Goal: Transaction & Acquisition: Purchase product/service

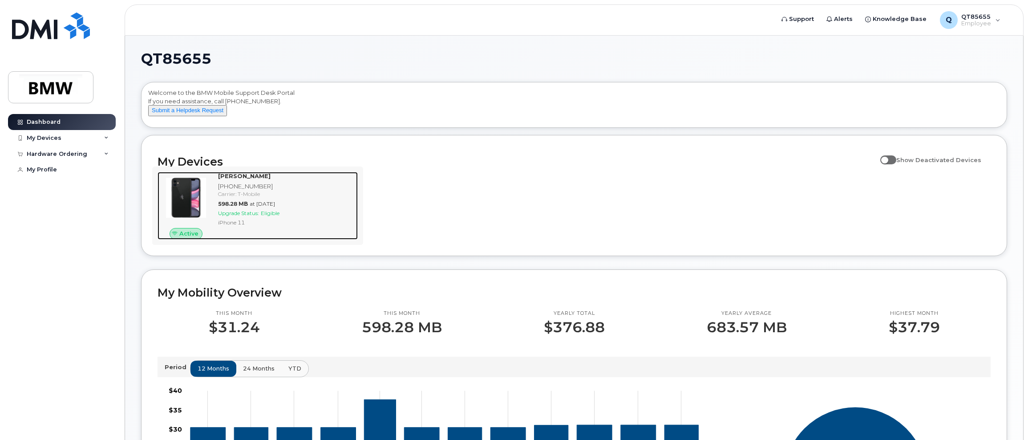
click at [233, 216] on span "Upgrade Status:" at bounding box center [238, 213] width 41 height 7
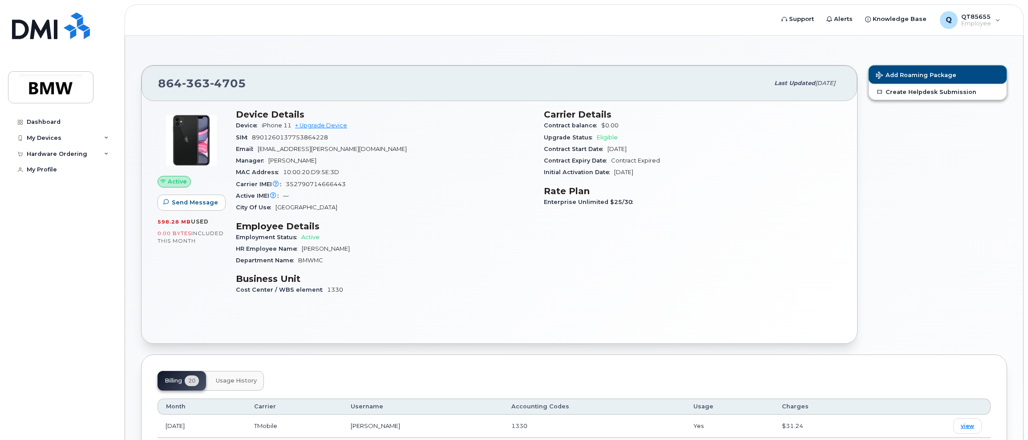
click at [899, 73] on span "Add Roaming Package" at bounding box center [916, 76] width 81 height 8
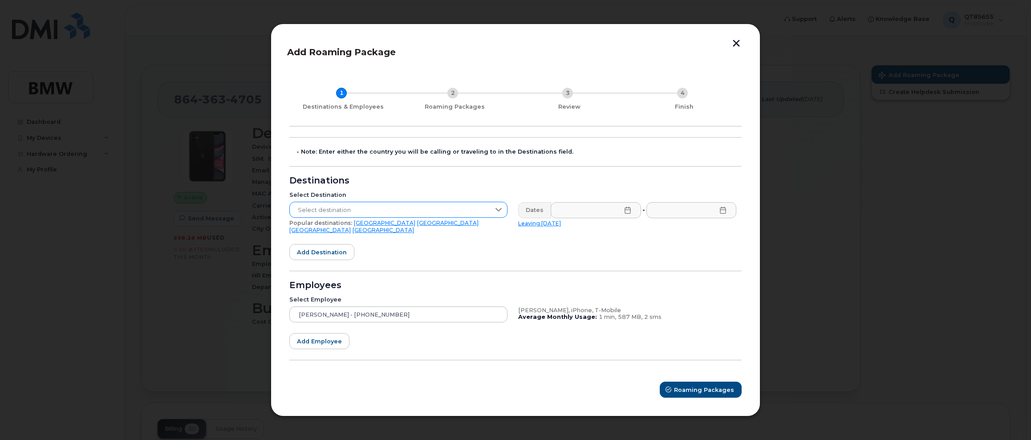
click at [323, 210] on span "Select destination" at bounding box center [390, 210] width 200 height 16
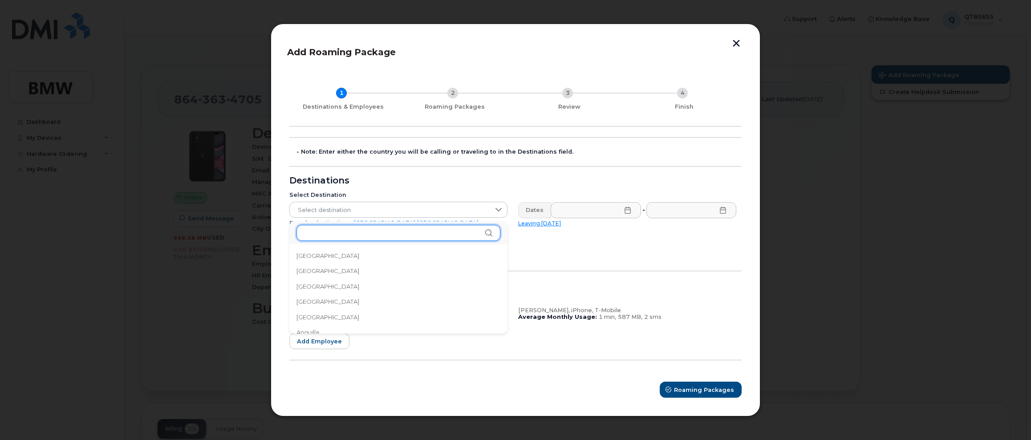
click at [327, 235] on input "text" at bounding box center [398, 233] width 204 height 16
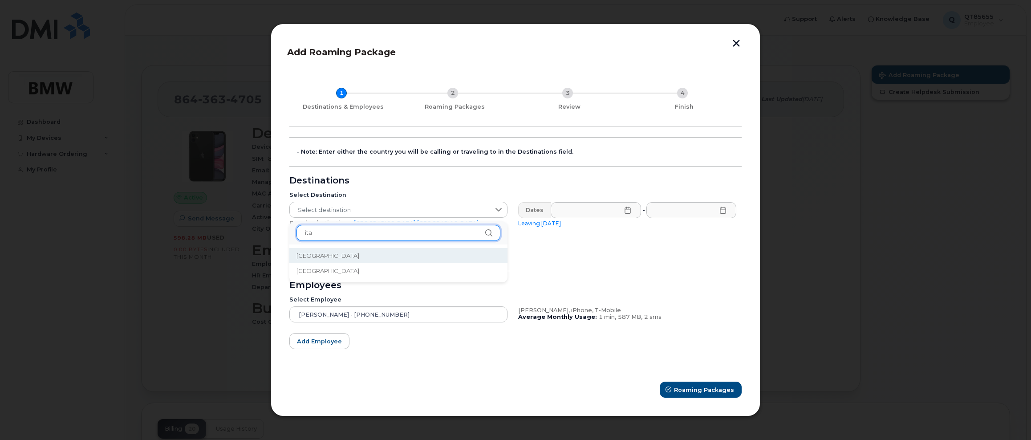
type input "ita"
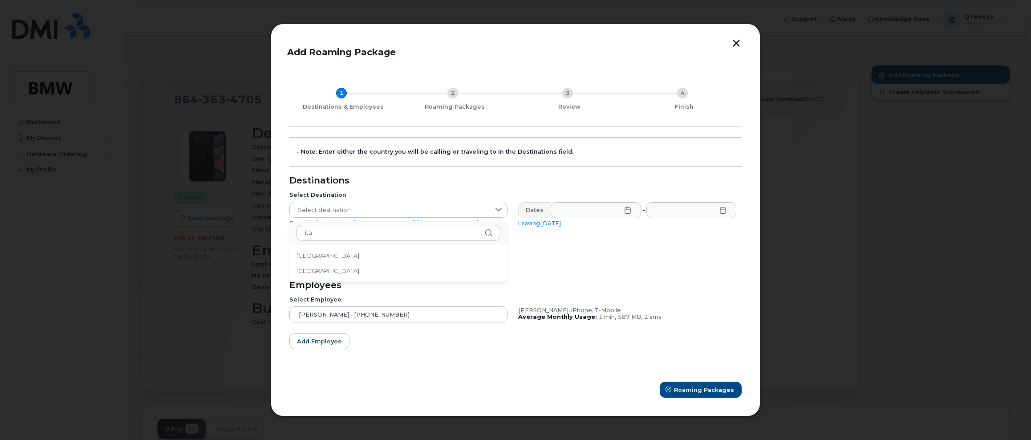
click at [295, 258] on li "Italy" at bounding box center [398, 256] width 218 height 16
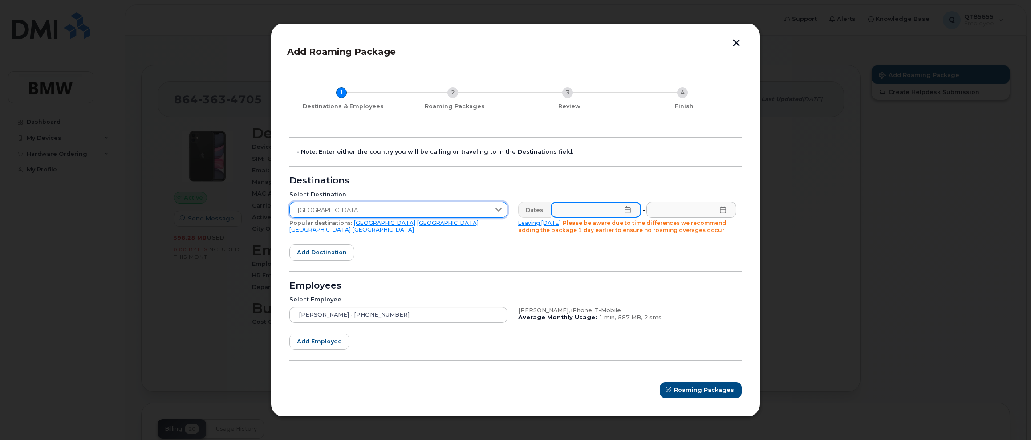
click at [580, 217] on input "text" at bounding box center [595, 210] width 90 height 16
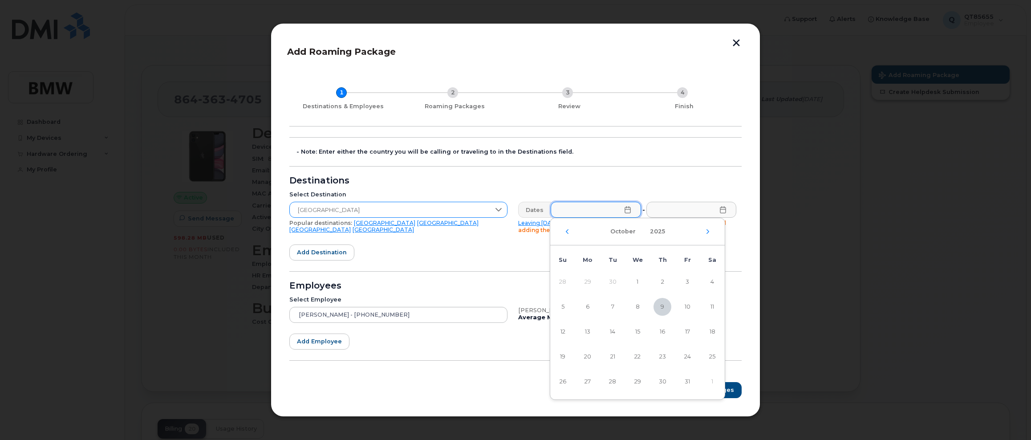
click at [337, 210] on span "Italy" at bounding box center [390, 210] width 200 height 16
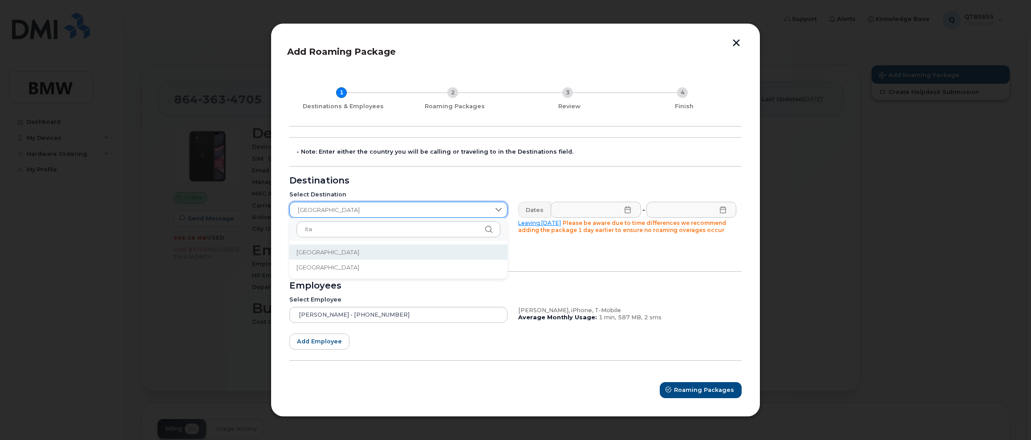
drag, startPoint x: 321, startPoint y: 210, endPoint x: 299, endPoint y: 212, distance: 22.8
click at [299, 212] on span "Italy" at bounding box center [390, 210] width 200 height 16
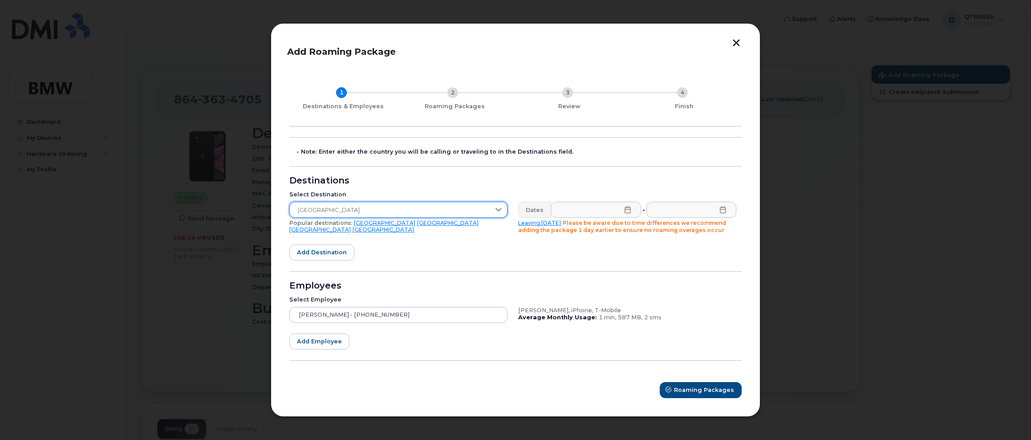
click at [304, 209] on span "Italy" at bounding box center [390, 210] width 200 height 16
click at [563, 207] on input "text" at bounding box center [595, 210] width 90 height 16
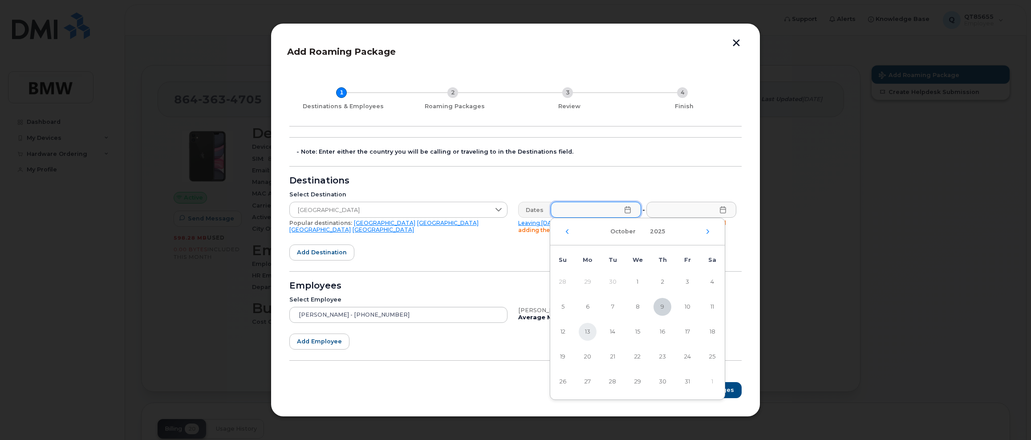
click at [585, 331] on span "13" at bounding box center [587, 332] width 18 height 18
type input "10/13/2025"
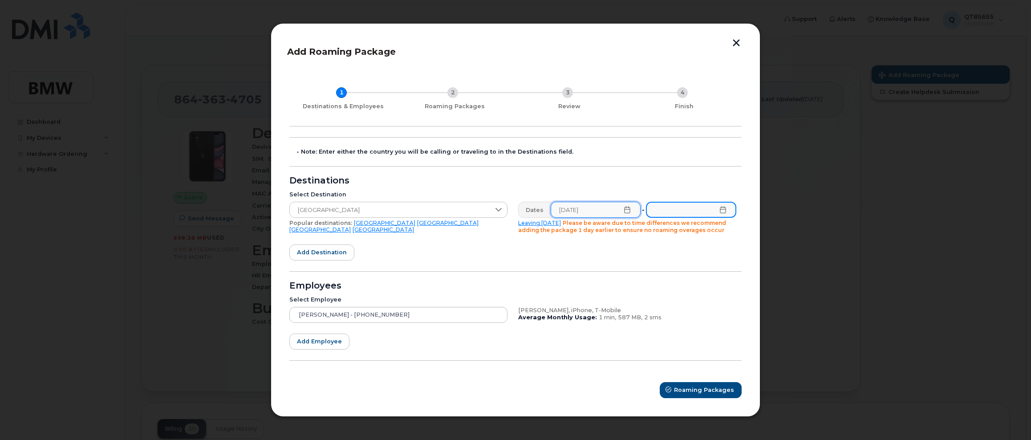
click at [689, 215] on input "text" at bounding box center [691, 210] width 90 height 16
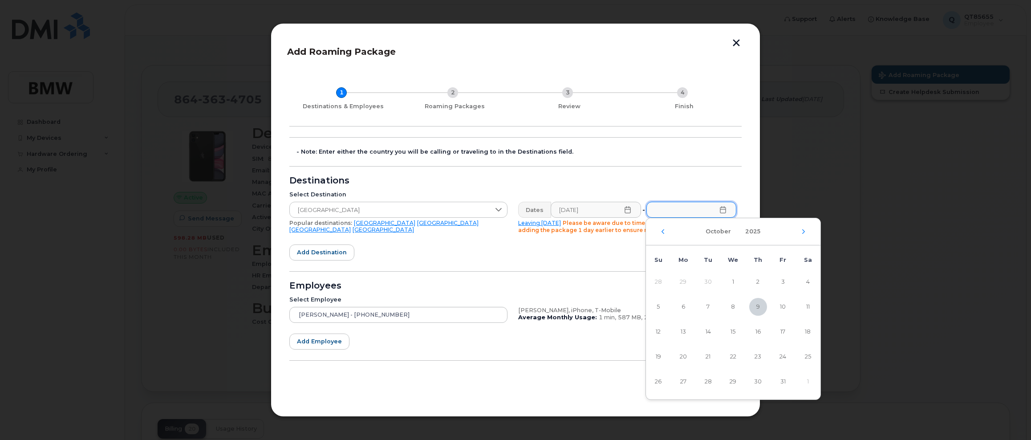
click at [723, 211] on icon at bounding box center [722, 209] width 7 height 7
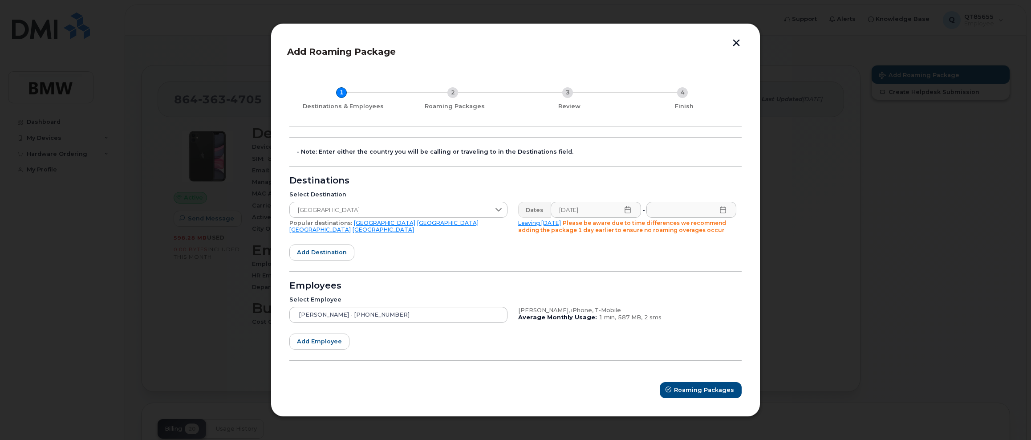
click at [723, 210] on icon at bounding box center [722, 209] width 7 height 7
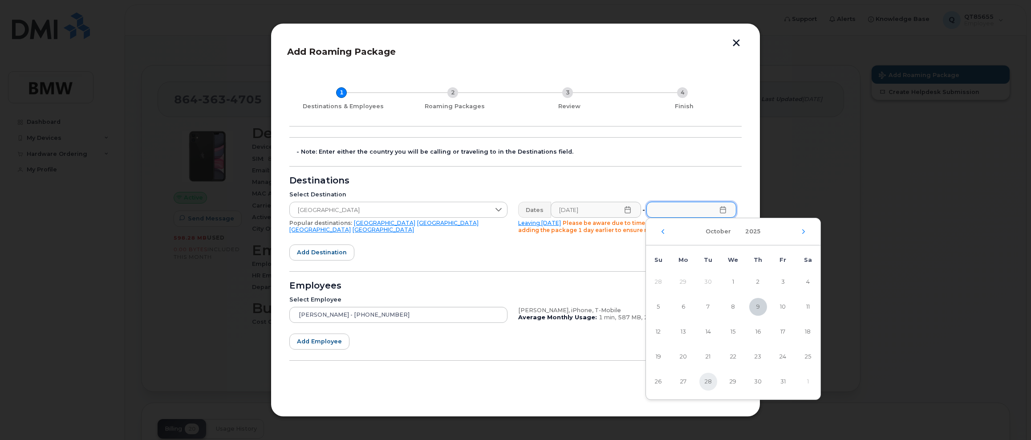
click at [707, 382] on span "28" at bounding box center [708, 381] width 18 height 18
type input "10/28/2025"
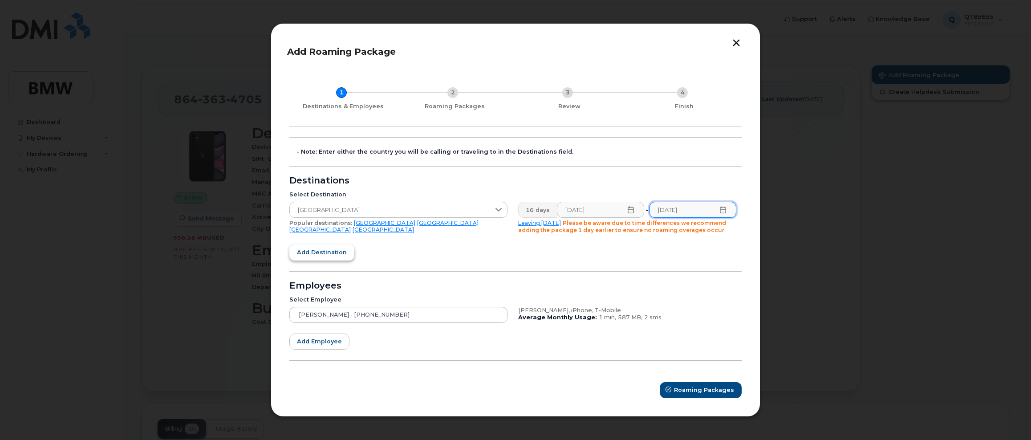
click at [340, 251] on span "Add destination" at bounding box center [322, 252] width 50 height 8
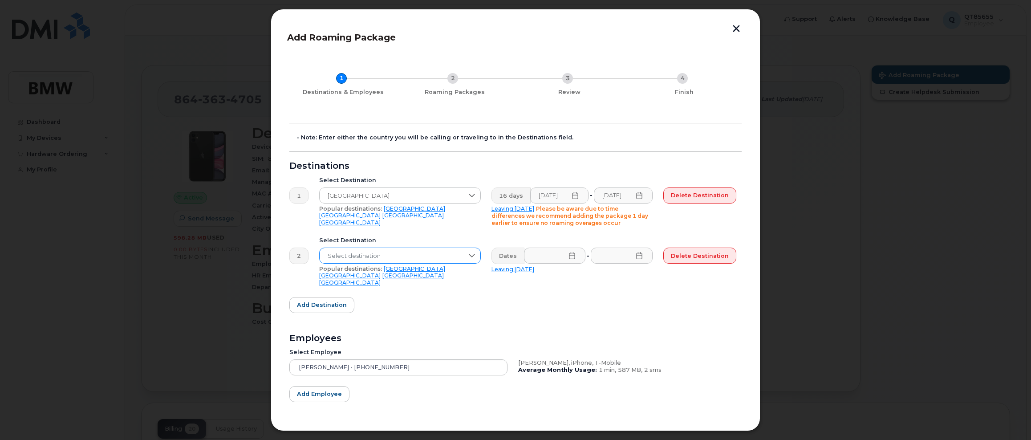
click at [349, 256] on span "Select destination" at bounding box center [391, 256] width 144 height 16
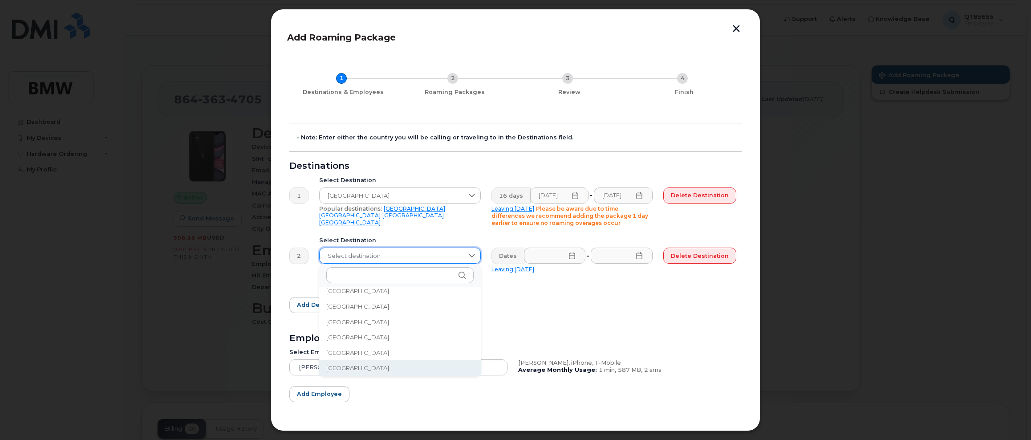
click at [349, 254] on span "Select destination" at bounding box center [391, 256] width 144 height 16
click at [364, 276] on input "text" at bounding box center [399, 275] width 147 height 16
type input "b"
type input "r"
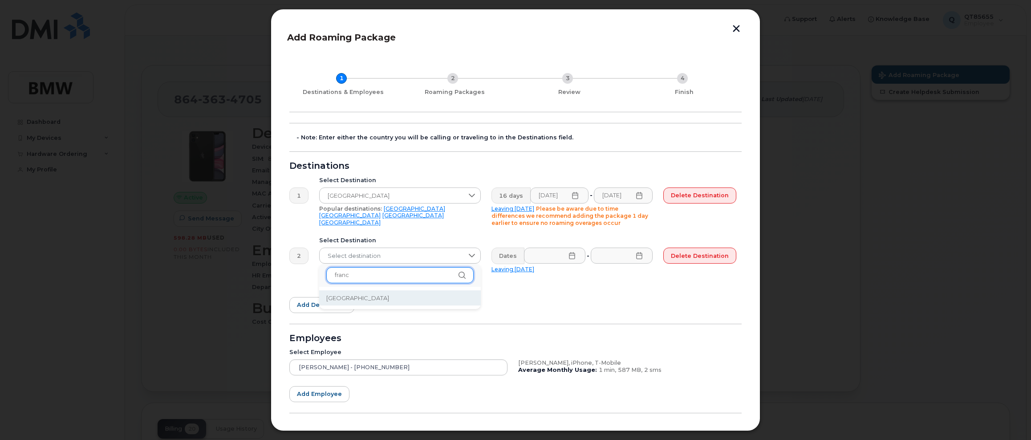
type input "franc"
click at [382, 298] on li "France" at bounding box center [400, 298] width 162 height 16
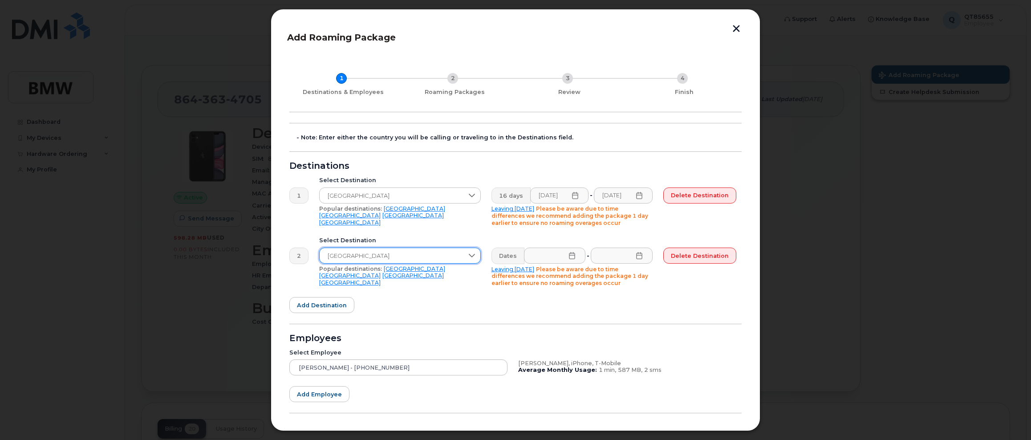
click at [573, 257] on icon at bounding box center [571, 255] width 7 height 7
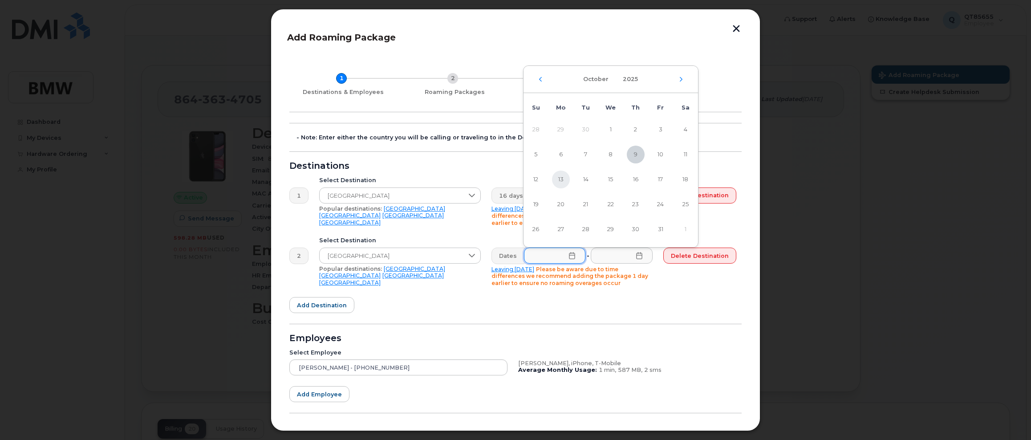
click at [561, 175] on span "13" at bounding box center [561, 179] width 18 height 18
type input "10/13/2025"
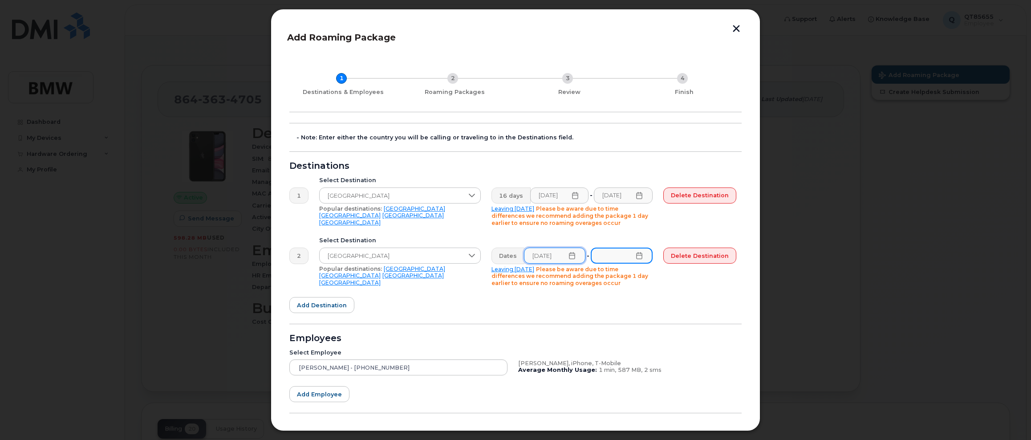
click at [617, 256] on input "text" at bounding box center [621, 255] width 62 height 16
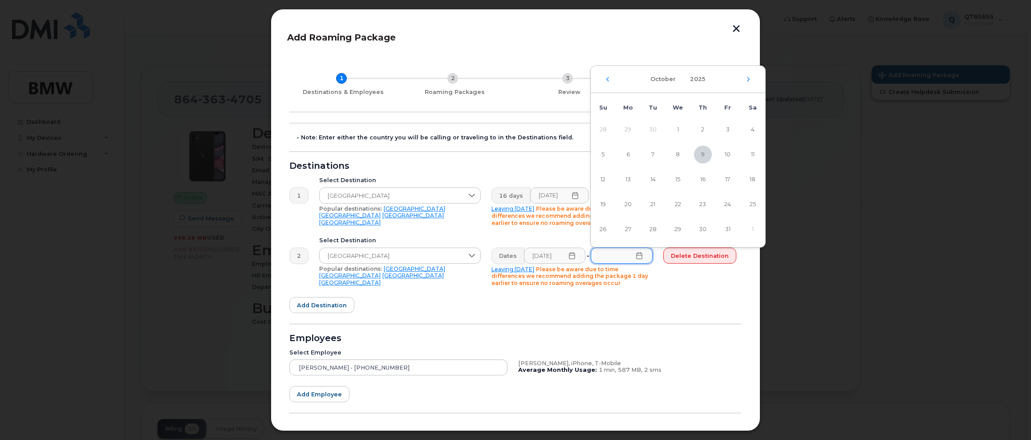
click at [641, 257] on icon at bounding box center [638, 255] width 7 height 7
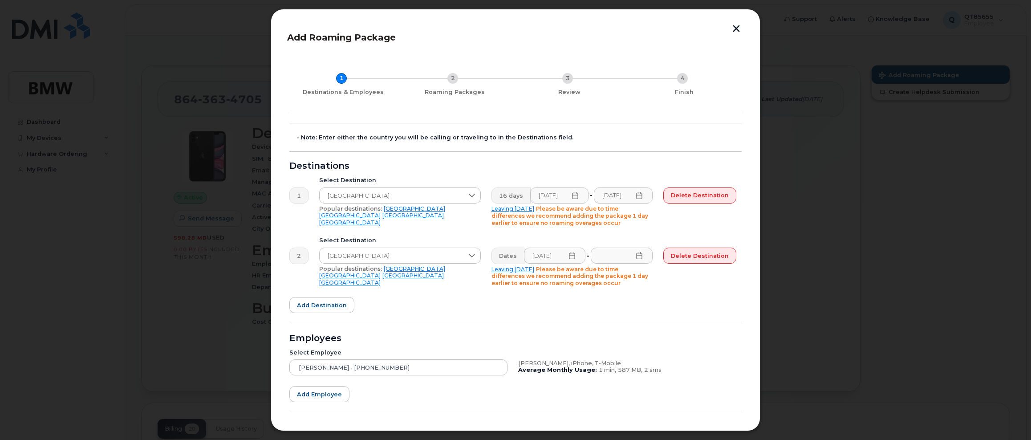
click at [641, 257] on icon at bounding box center [638, 255] width 7 height 7
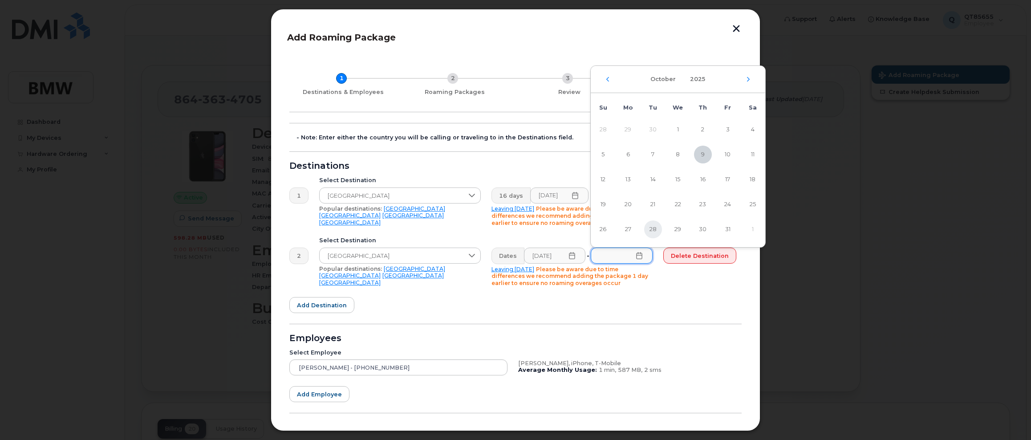
click at [654, 232] on span "28" at bounding box center [653, 229] width 18 height 18
type input "10/28/2025"
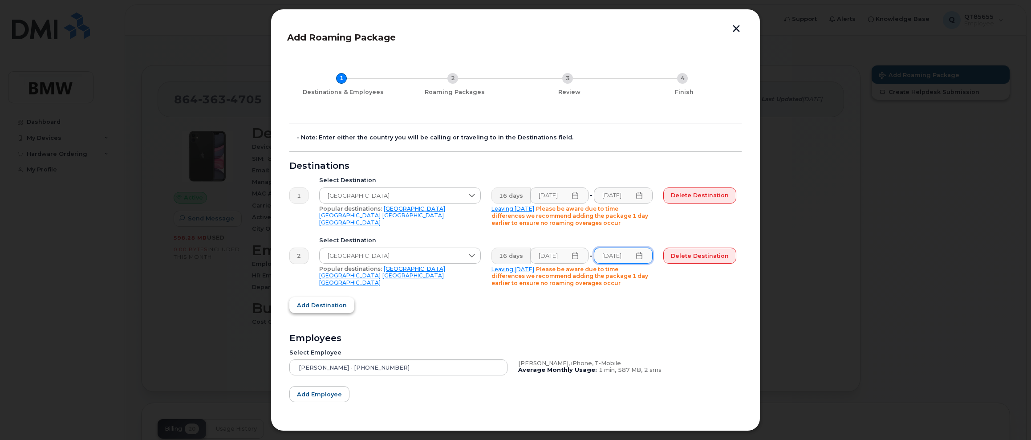
click at [323, 307] on span "Add destination" at bounding box center [322, 305] width 50 height 8
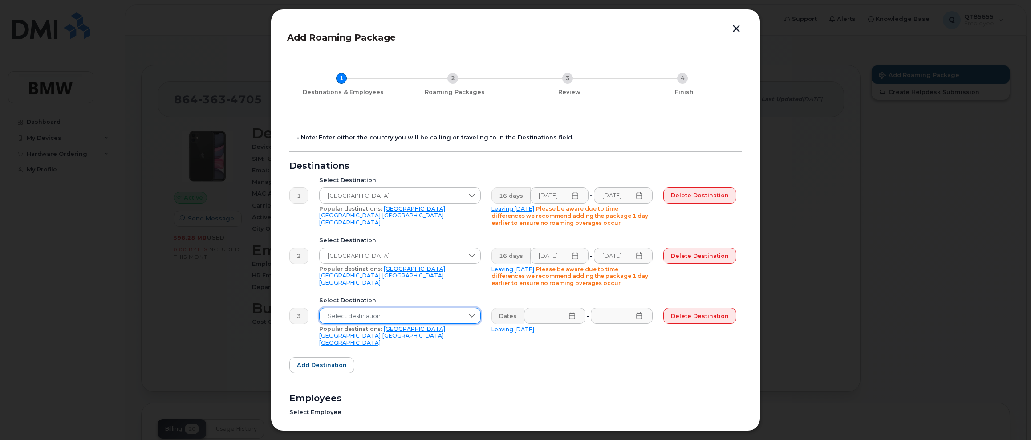
click at [368, 314] on span "Select destination" at bounding box center [391, 316] width 144 height 16
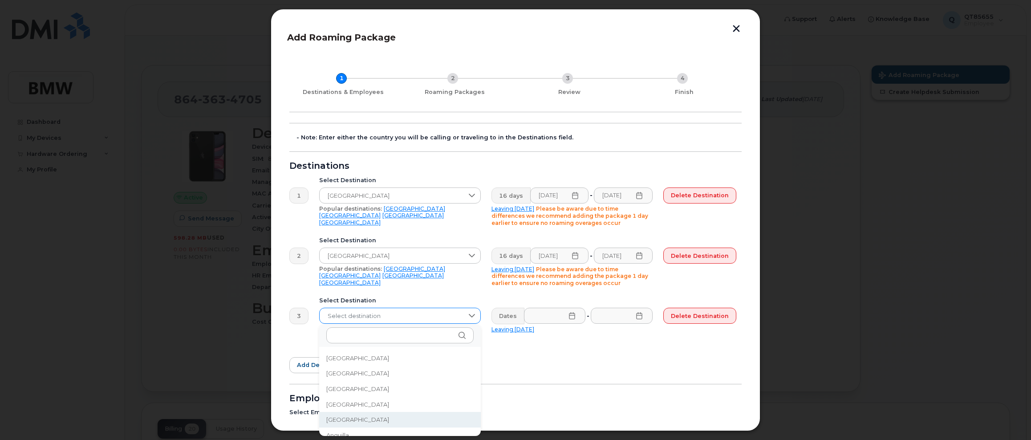
click at [366, 315] on span "Select destination" at bounding box center [391, 316] width 144 height 16
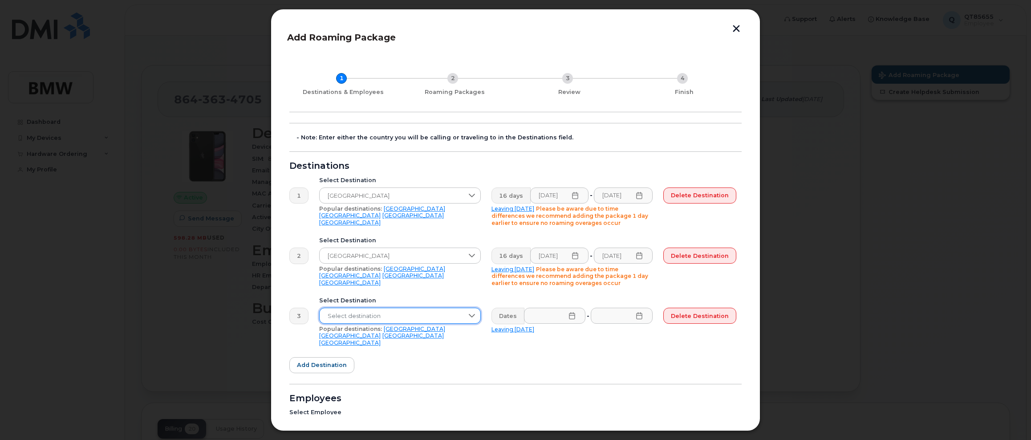
click at [364, 312] on span "Select destination" at bounding box center [391, 316] width 144 height 16
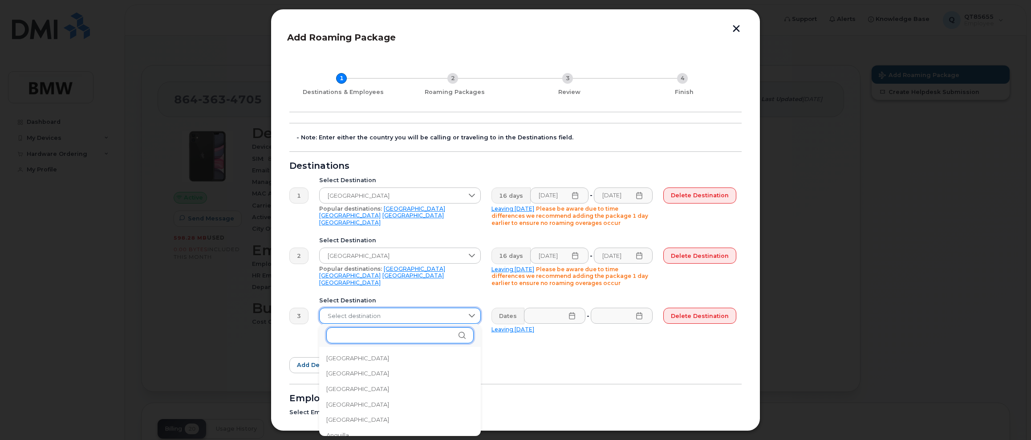
click at [363, 335] on input "text" at bounding box center [399, 335] width 147 height 16
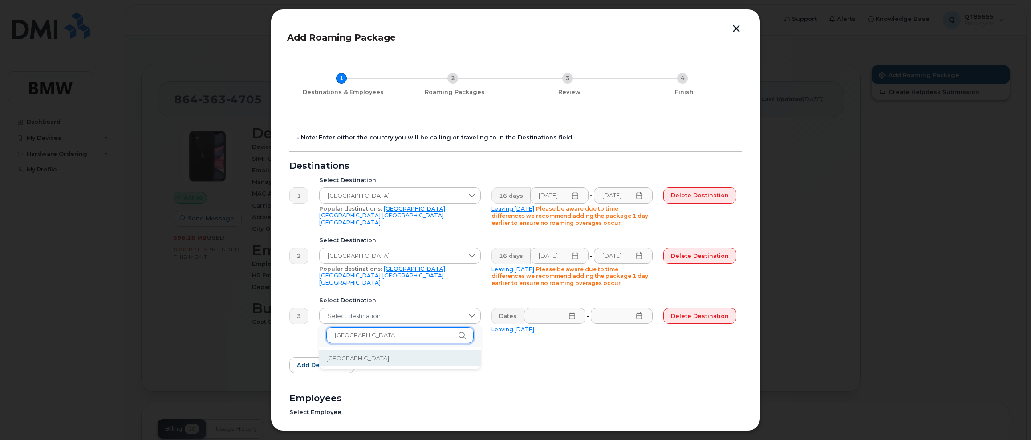
type input "spain"
click at [356, 361] on li "Spain" at bounding box center [400, 358] width 162 height 16
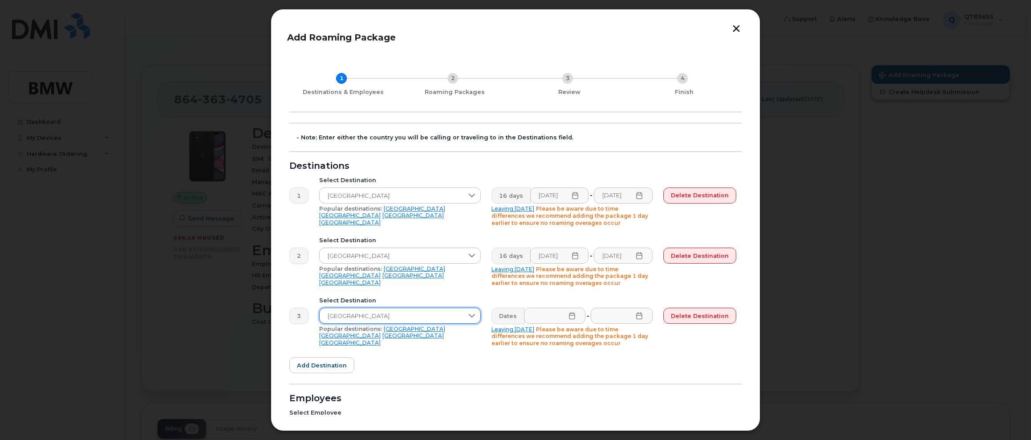
click at [571, 316] on icon at bounding box center [571, 315] width 7 height 7
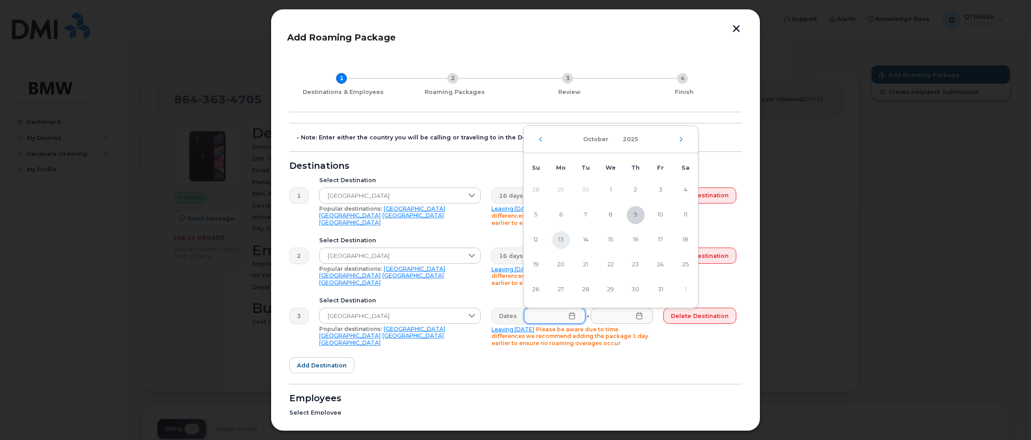
click at [558, 241] on span "13" at bounding box center [561, 240] width 18 height 18
type input "10/13/2025"
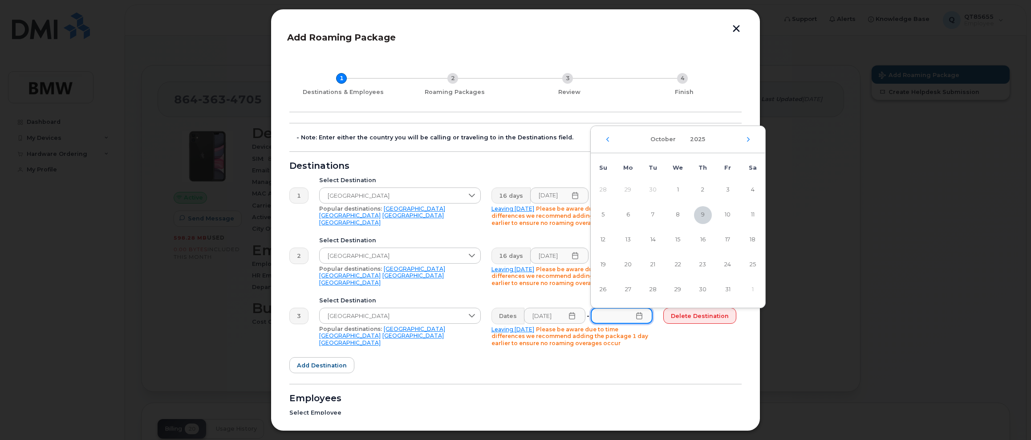
click at [618, 317] on input "text" at bounding box center [621, 315] width 62 height 16
click at [638, 319] on icon at bounding box center [639, 315] width 6 height 7
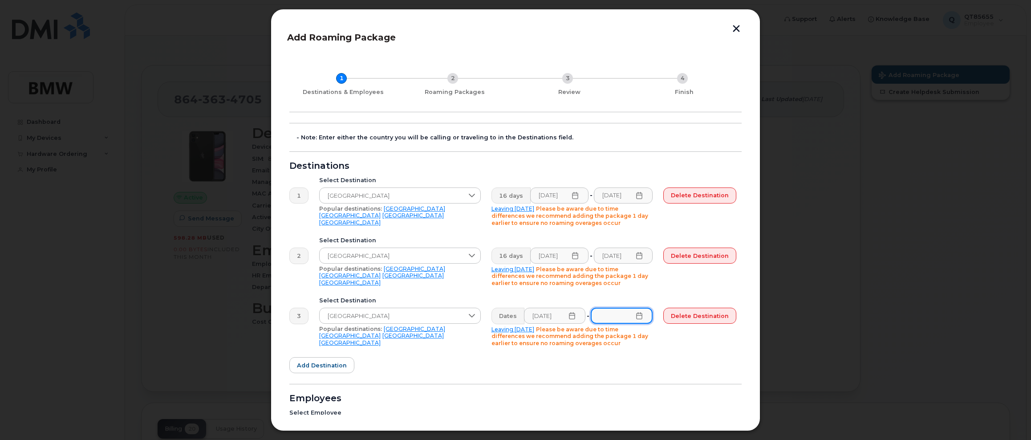
click at [640, 321] on input "text" at bounding box center [621, 315] width 62 height 16
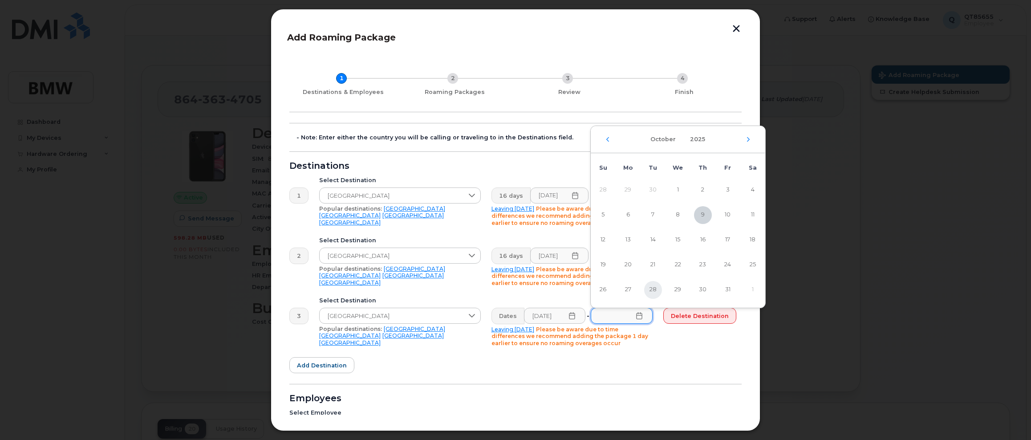
click at [653, 291] on span "28" at bounding box center [653, 290] width 18 height 18
type input "10/28/2025"
click at [750, 138] on icon "Next Month" at bounding box center [750, 139] width 5 height 7
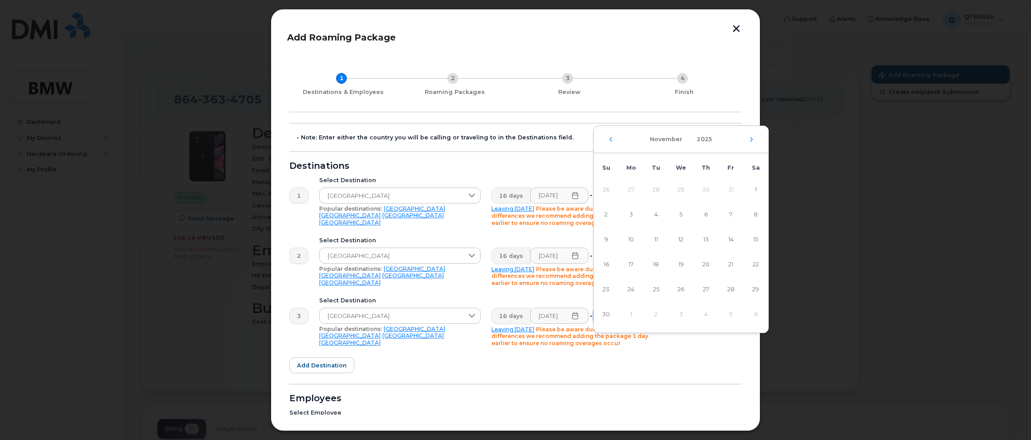
click at [477, 236] on div "Select Destination France Popular destinations: USA Mexico United Kingdom Canada" at bounding box center [400, 261] width 172 height 60
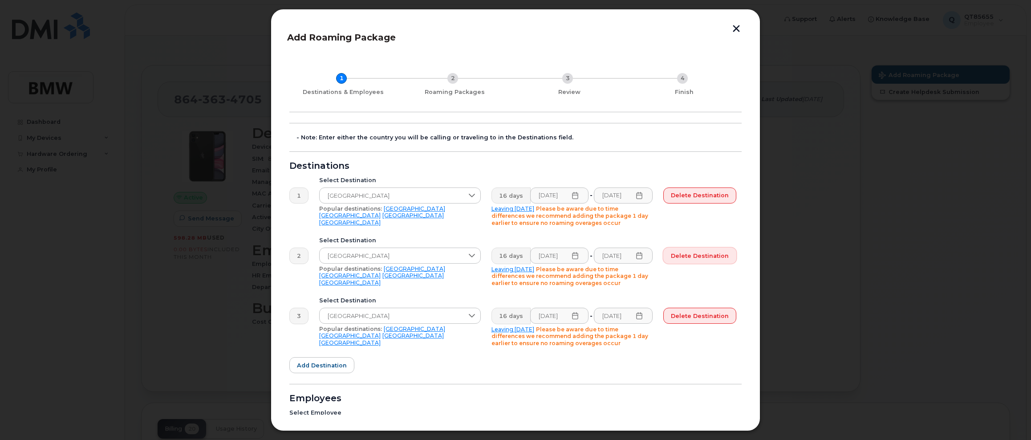
click at [681, 257] on span "Delete destination" at bounding box center [700, 255] width 58 height 8
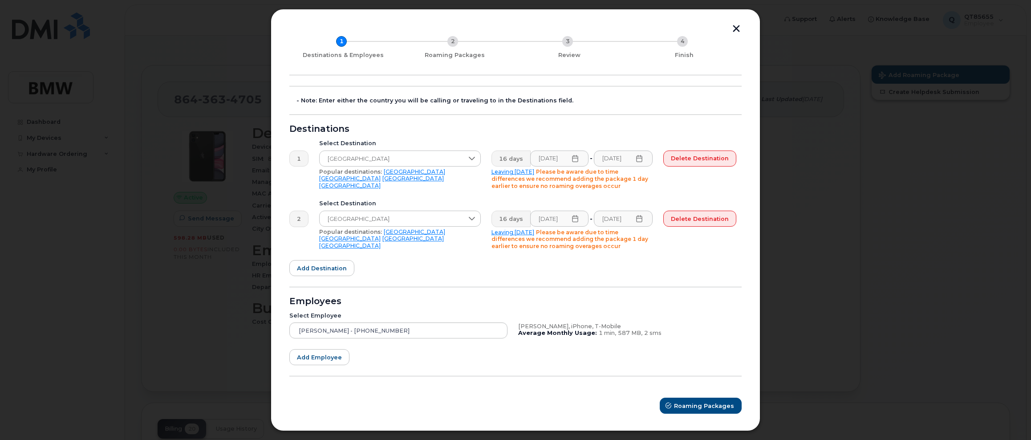
scroll to position [38, 0]
click at [701, 404] on span "Roaming Packages" at bounding box center [704, 404] width 60 height 8
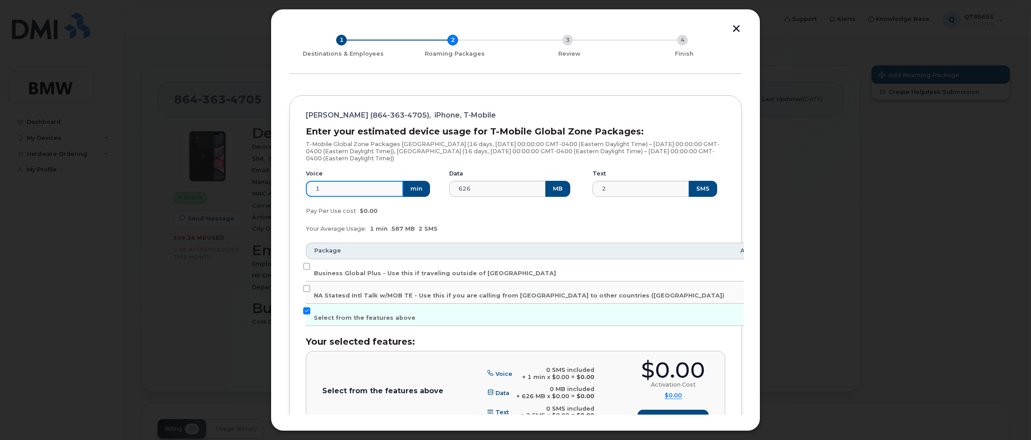
click at [353, 192] on input "1" at bounding box center [354, 189] width 97 height 16
drag, startPoint x: 340, startPoint y: 187, endPoint x: 305, endPoint y: 190, distance: 35.7
click at [305, 190] on div "Voice 1 min" at bounding box center [371, 183] width 143 height 38
type input "3"
type input "90"
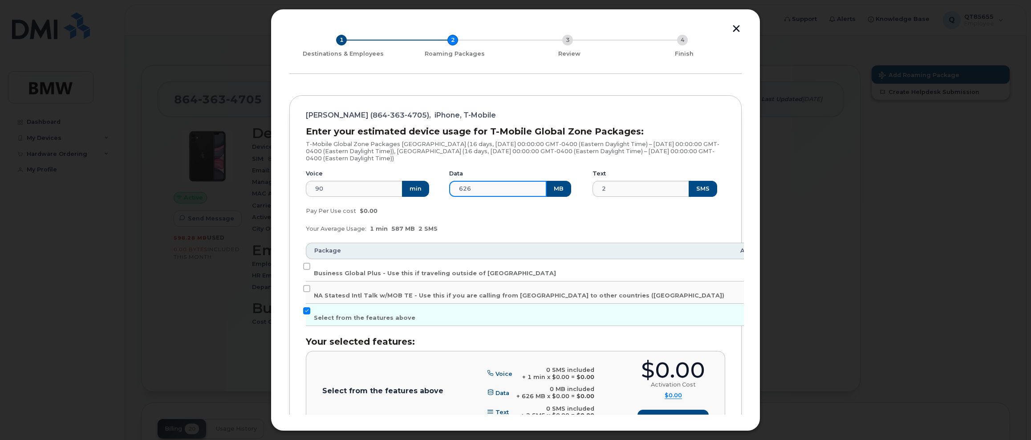
click at [509, 186] on input "626" at bounding box center [497, 189] width 97 height 16
drag, startPoint x: 638, startPoint y: 186, endPoint x: 562, endPoint y: 190, distance: 76.2
click at [562, 190] on div "Voice 90 min Data 626 MB Text 2 SMS" at bounding box center [515, 183] width 430 height 38
type input "10"
click at [308, 265] on input "Business Global Plus - Use this if traveling outside of North America" at bounding box center [306, 266] width 7 height 7
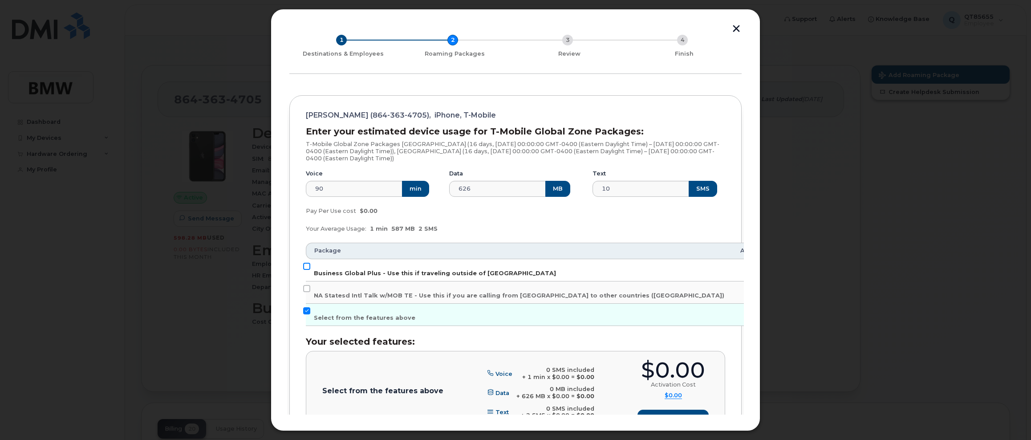
checkbox input "true"
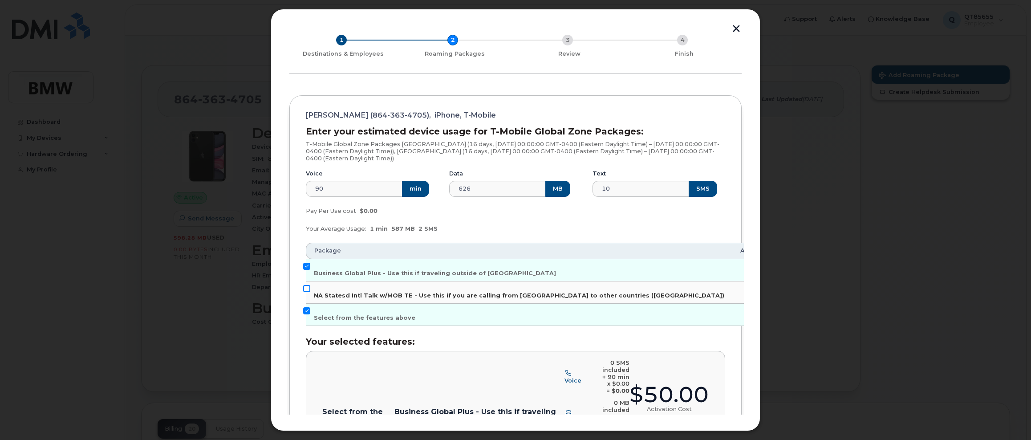
click at [307, 290] on input "NA Statesd Intl Talk w/MOB TE - Use this if you are calling from US to other co…" at bounding box center [306, 288] width 7 height 7
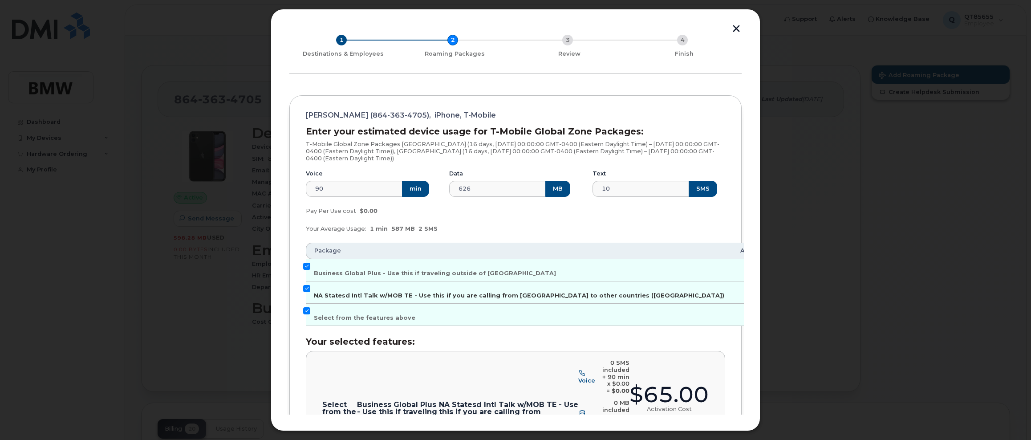
click at [307, 287] on input "NA Statesd Intl Talk w/MOB TE - Use this if you are calling from US to other co…" at bounding box center [306, 288] width 7 height 7
checkbox input "false"
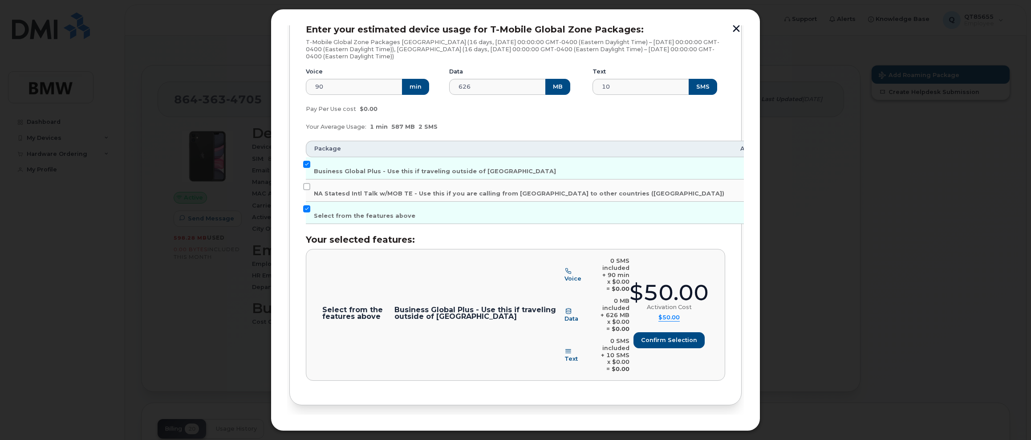
scroll to position [143, 0]
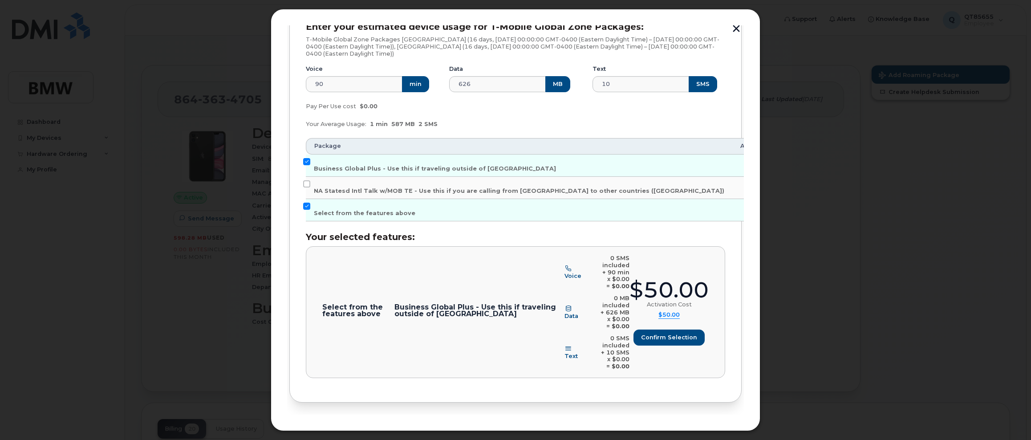
click at [337, 428] on span "Destinations & Employees" at bounding box center [343, 432] width 81 height 8
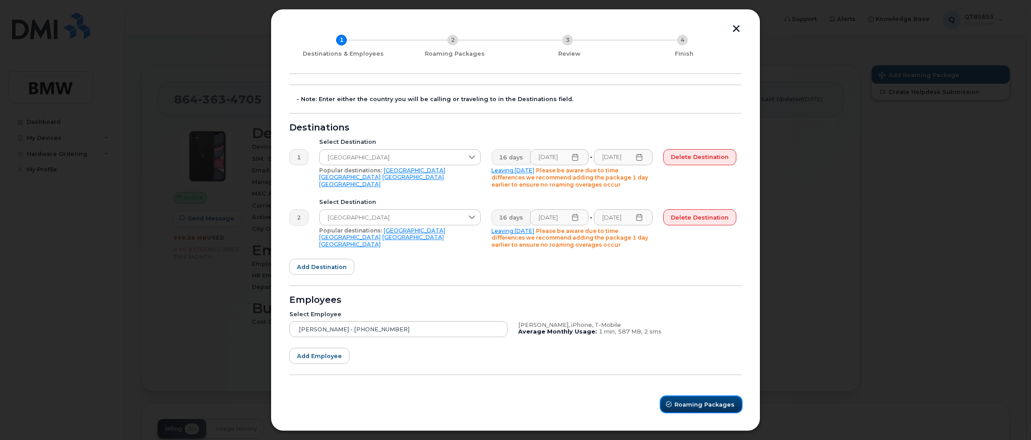
click at [711, 404] on span "Roaming Packages" at bounding box center [704, 404] width 60 height 8
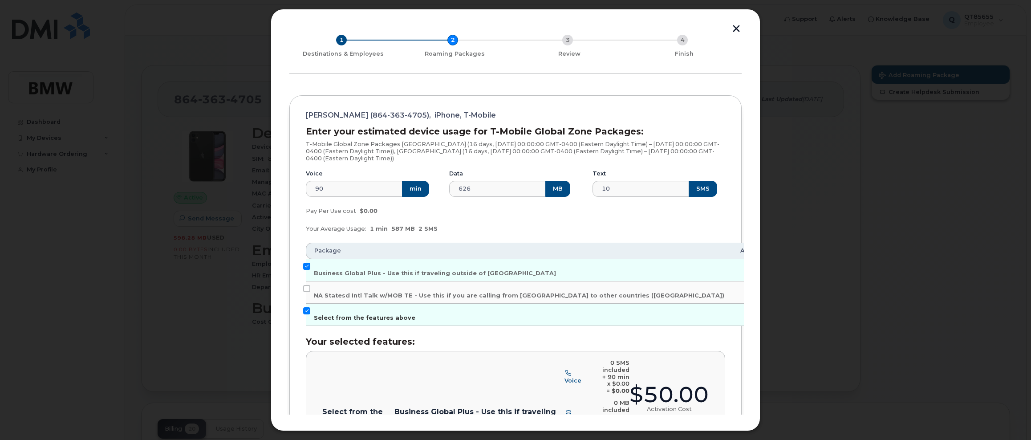
click at [307, 311] on input "Select from the features above" at bounding box center [306, 310] width 7 height 7
checkbox input "false"
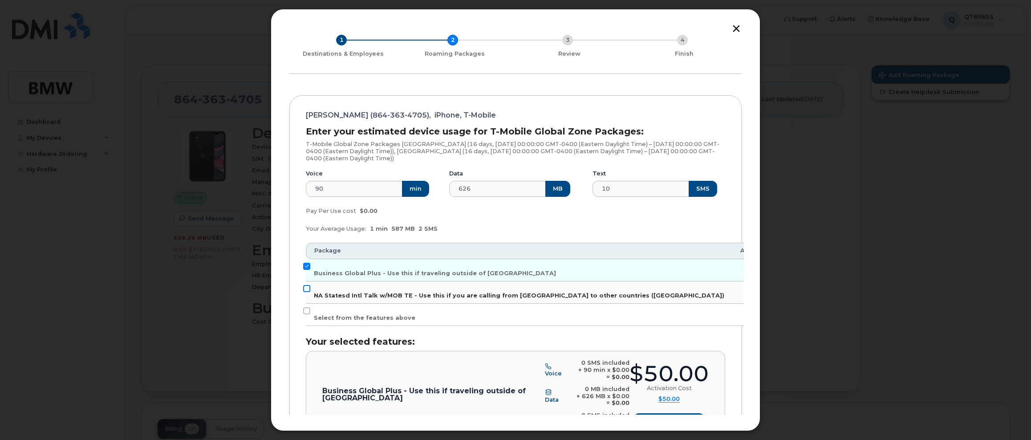
click at [306, 288] on input "NA Statesd Intl Talk w/MOB TE - Use this if you are calling from US to other co…" at bounding box center [306, 288] width 7 height 7
checkbox input "true"
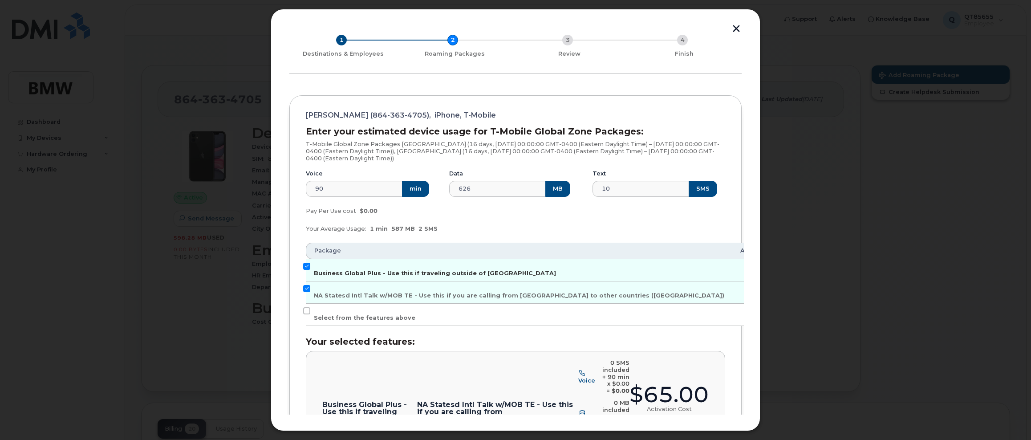
click at [307, 264] on input "Business Global Plus - Use this if traveling outside of North America" at bounding box center [306, 266] width 7 height 7
checkbox input "false"
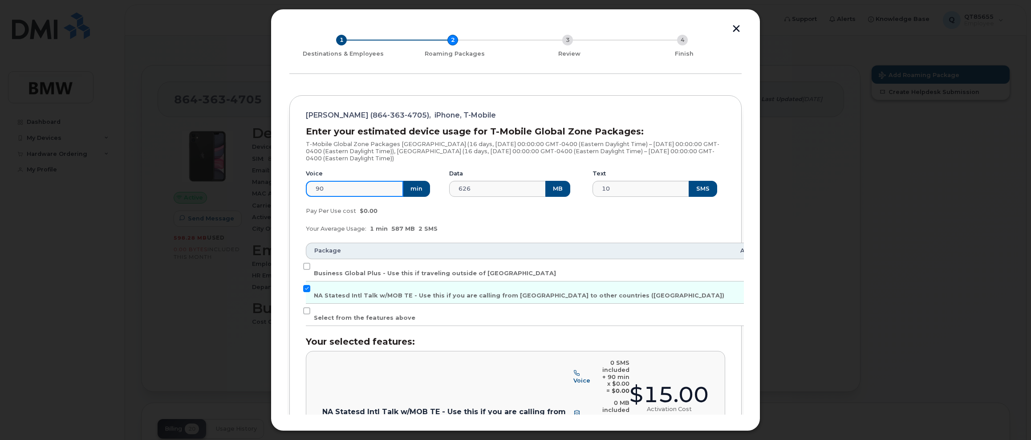
drag, startPoint x: 353, startPoint y: 189, endPoint x: 308, endPoint y: 190, distance: 45.4
click at [308, 190] on input "90" at bounding box center [354, 189] width 97 height 16
type input "1"
drag, startPoint x: 480, startPoint y: 190, endPoint x: 425, endPoint y: 191, distance: 54.7
click at [425, 191] on div "Voice 1 min Data 626 MB Text 10 SMS" at bounding box center [515, 183] width 430 height 38
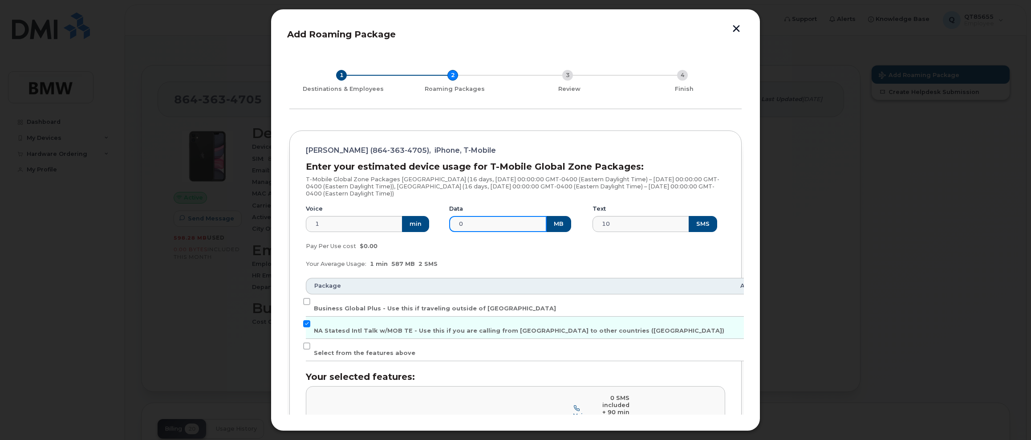
scroll to position [0, 0]
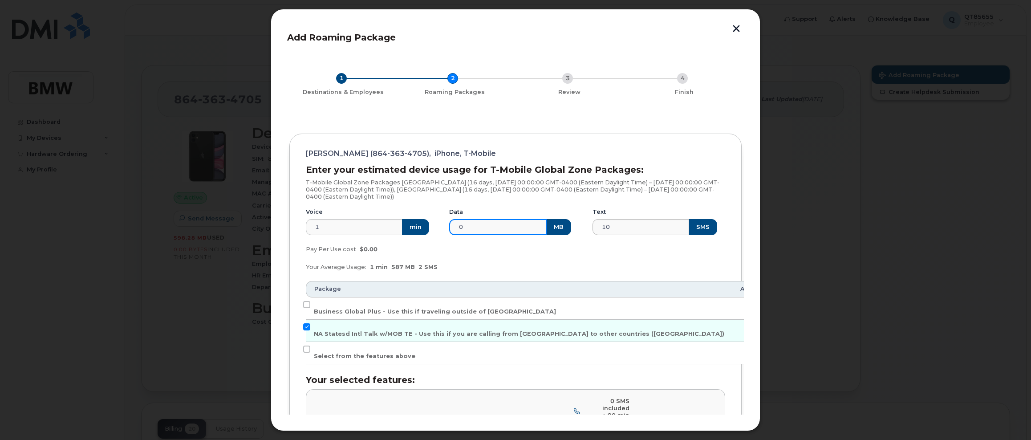
type input "0"
drag, startPoint x: 618, startPoint y: 226, endPoint x: 541, endPoint y: 227, distance: 77.0
click at [541, 227] on div "Voice 1 min Data 0 MB Text 10 SMS" at bounding box center [515, 221] width 430 height 38
drag, startPoint x: 616, startPoint y: 226, endPoint x: 532, endPoint y: 227, distance: 84.5
click at [532, 227] on div "Voice 1 min Data 0 MB Text 0 SMS" at bounding box center [515, 221] width 430 height 38
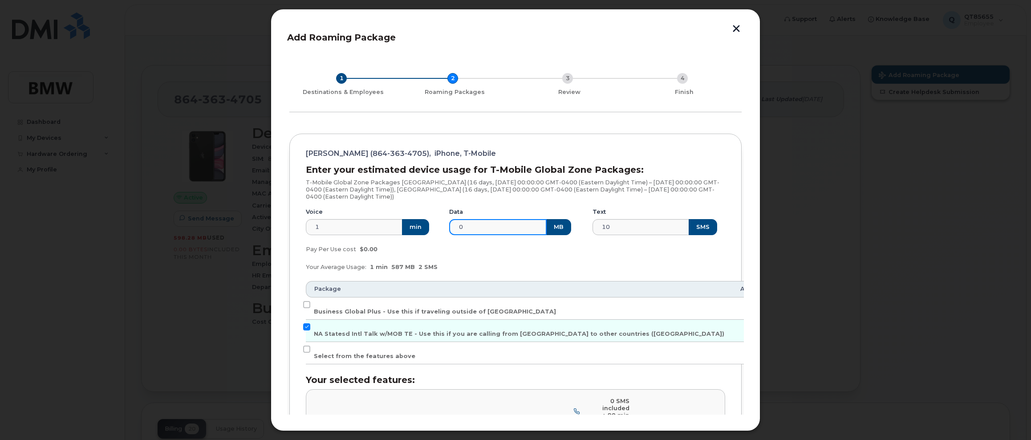
drag, startPoint x: 474, startPoint y: 225, endPoint x: 422, endPoint y: 224, distance: 52.1
click at [422, 224] on div "Voice 1 min Data 0 MB Text 10 SMS" at bounding box center [515, 221] width 430 height 38
drag, startPoint x: 635, startPoint y: 222, endPoint x: 532, endPoint y: 227, distance: 102.5
click at [532, 227] on div "Voice 1 min Data 0 MB Text 10 SMS" at bounding box center [515, 221] width 430 height 38
type input "0"
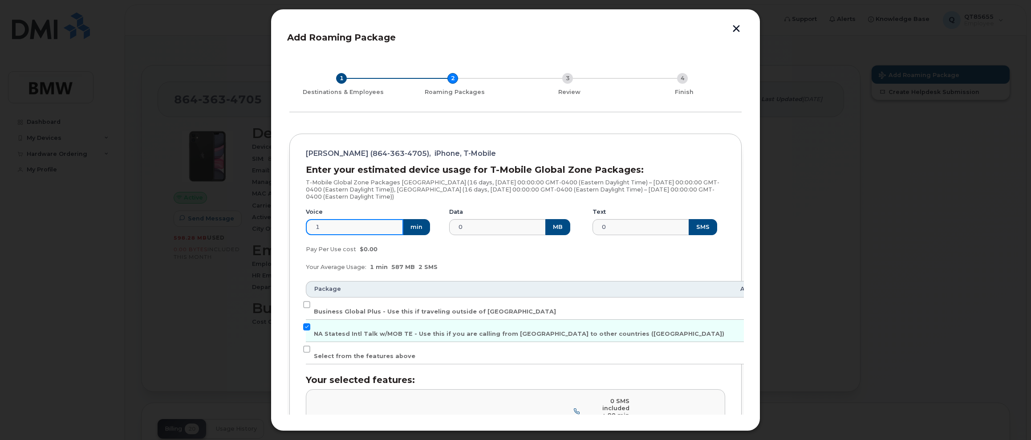
drag, startPoint x: 328, startPoint y: 224, endPoint x: 282, endPoint y: 226, distance: 46.3
click at [282, 226] on div "Add Roaming Package 1 Destinations & Employees 2 Roaming Packages 3 Review 4 Fi…" at bounding box center [515, 220] width 489 height 422
type input "0"
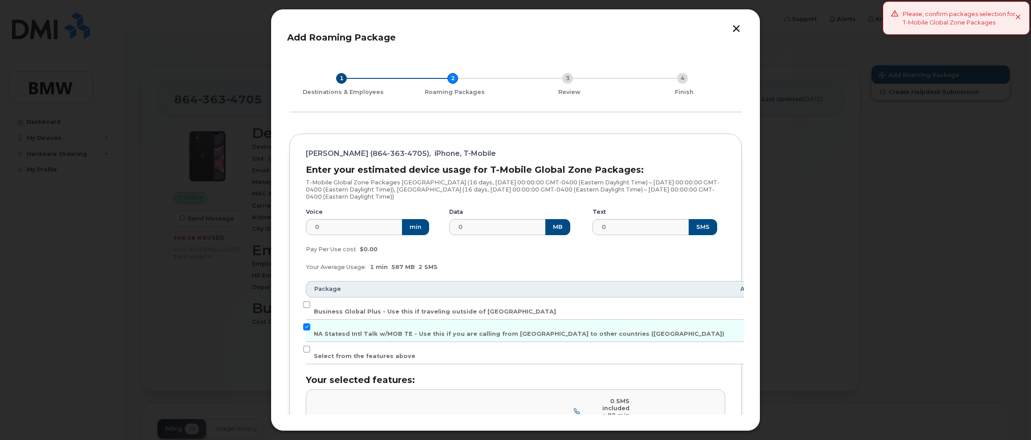
click at [967, 22] on div "Please, confirm packages selection for T-Mobile Global Zone Packages" at bounding box center [958, 18] width 113 height 16
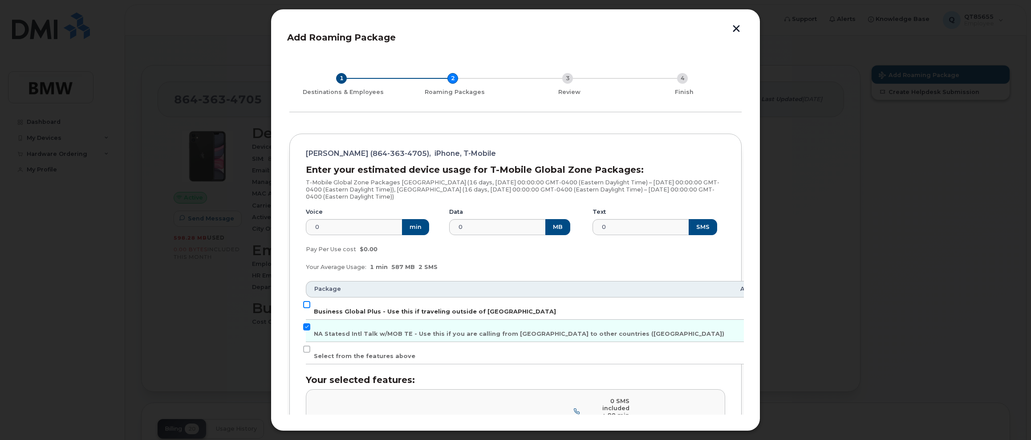
click at [309, 302] on input "Business Global Plus - Use this if traveling outside of North America" at bounding box center [306, 304] width 7 height 7
checkbox input "true"
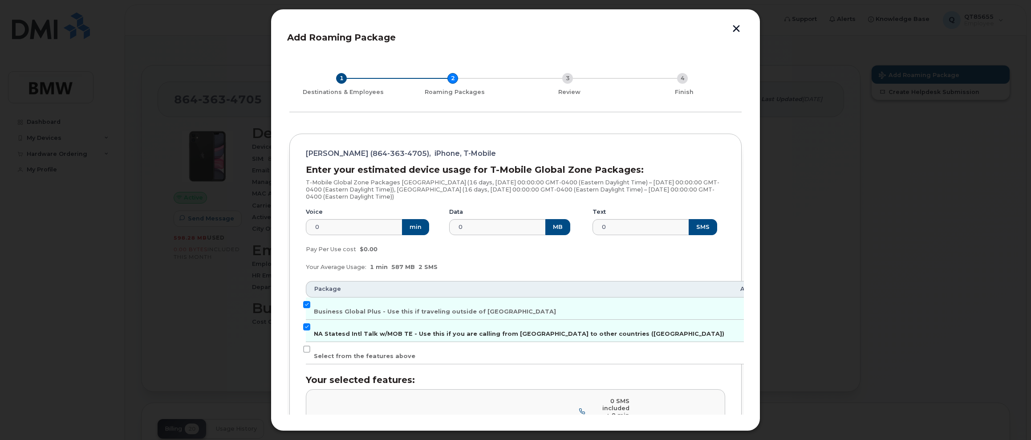
click at [307, 327] on input "NA Statesd Intl Talk w/MOB TE - Use this if you are calling from US to other co…" at bounding box center [306, 326] width 7 height 7
checkbox input "false"
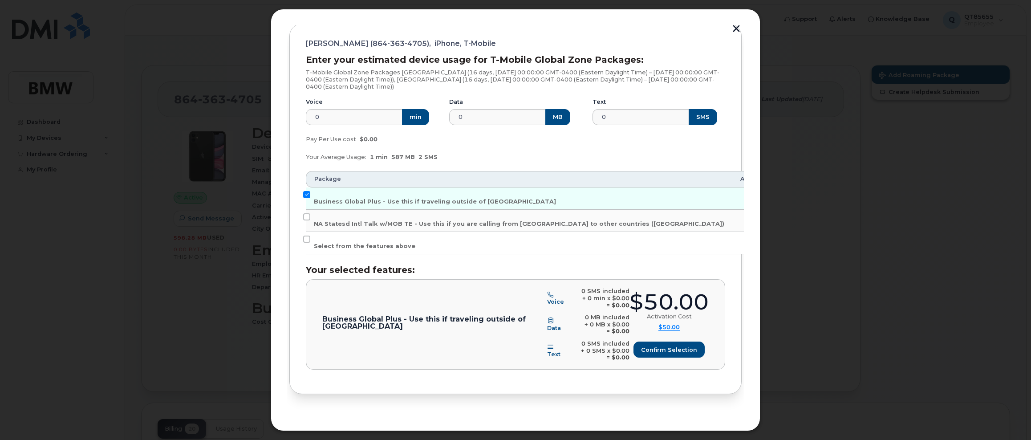
scroll to position [117, 0]
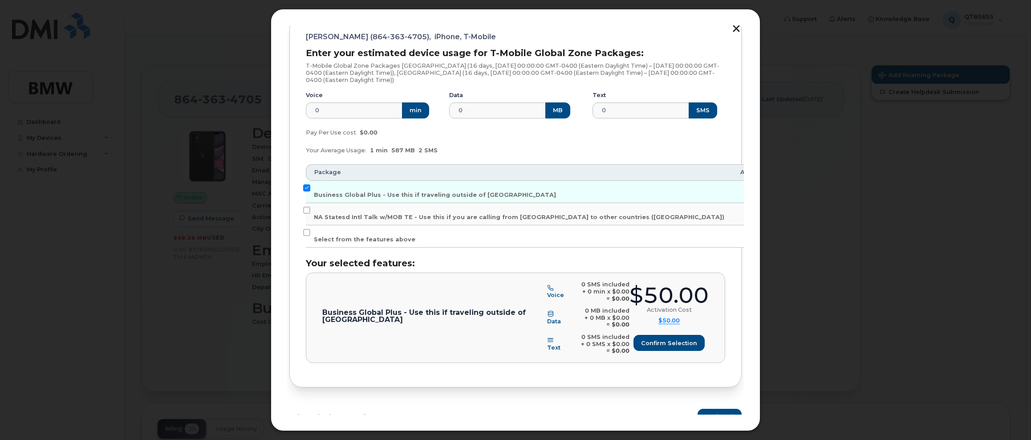
click at [697, 408] on button "Review" at bounding box center [719, 416] width 44 height 16
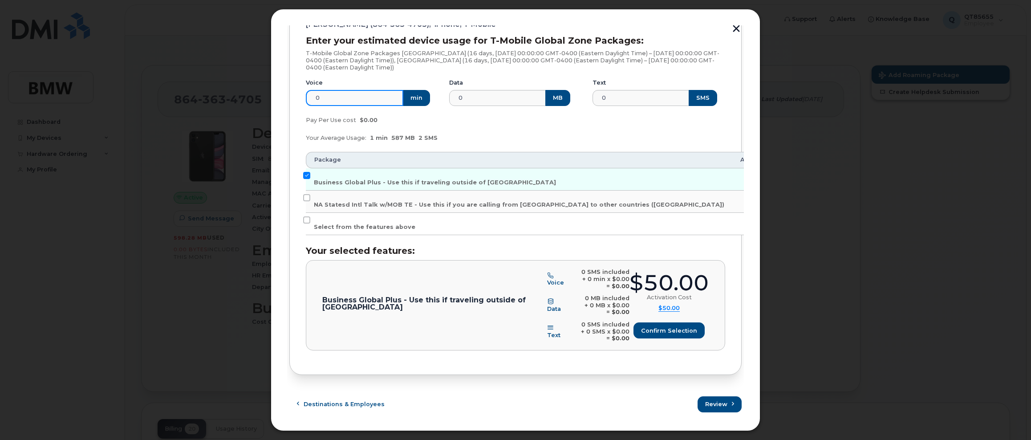
drag, startPoint x: 332, startPoint y: 98, endPoint x: 300, endPoint y: 101, distance: 32.1
click at [300, 101] on div "Voice 0 min" at bounding box center [371, 92] width 143 height 38
type input "9"
type input "180"
click at [480, 95] on input "0" at bounding box center [497, 98] width 97 height 16
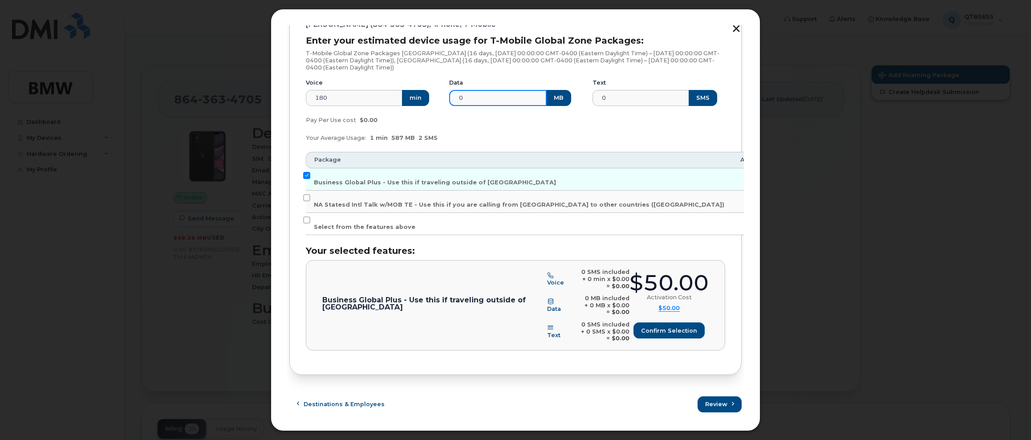
drag, startPoint x: 474, startPoint y: 98, endPoint x: 439, endPoint y: 98, distance: 34.7
click at [439, 98] on div "Voice 180 min Data 0 MB Text 0 SMS" at bounding box center [515, 92] width 430 height 38
type input "500"
drag, startPoint x: 618, startPoint y: 99, endPoint x: 557, endPoint y: 99, distance: 61.4
click at [557, 99] on div "Voice 180 min Data 500 MB Text 0 SMS" at bounding box center [515, 92] width 430 height 38
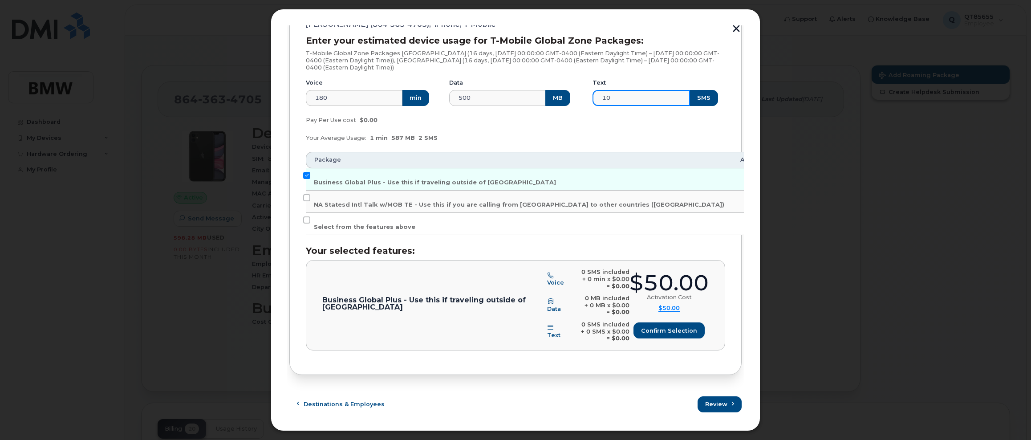
type input "10"
drag, startPoint x: 355, startPoint y: 98, endPoint x: 298, endPoint y: 100, distance: 57.0
click at [298, 100] on div "Milaflor Villanueva (864-363-4705), iPhone, T-Mobile Enter your estimated devic…" at bounding box center [515, 189] width 452 height 370
click at [467, 138] on div "Your Average Usage: 1 min 587 MB 2 SMS" at bounding box center [515, 138] width 430 height 18
click at [307, 406] on span "Destinations & Employees" at bounding box center [343, 404] width 81 height 8
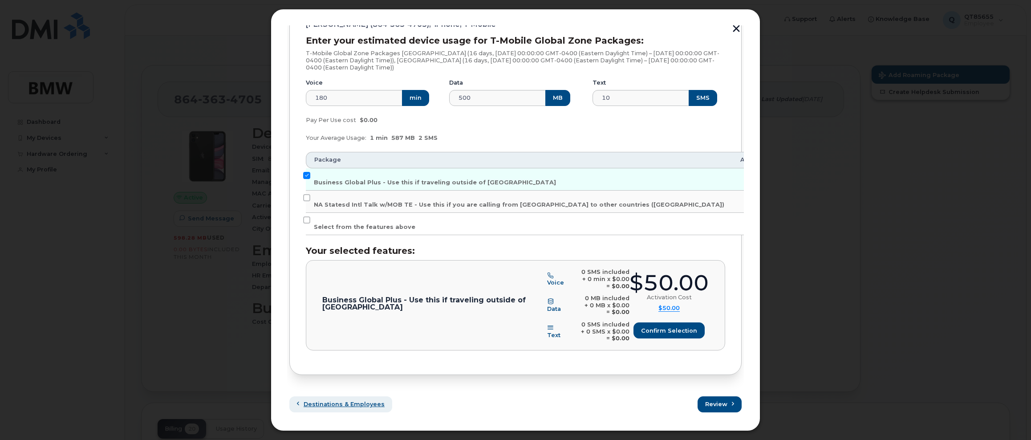
scroll to position [38, 0]
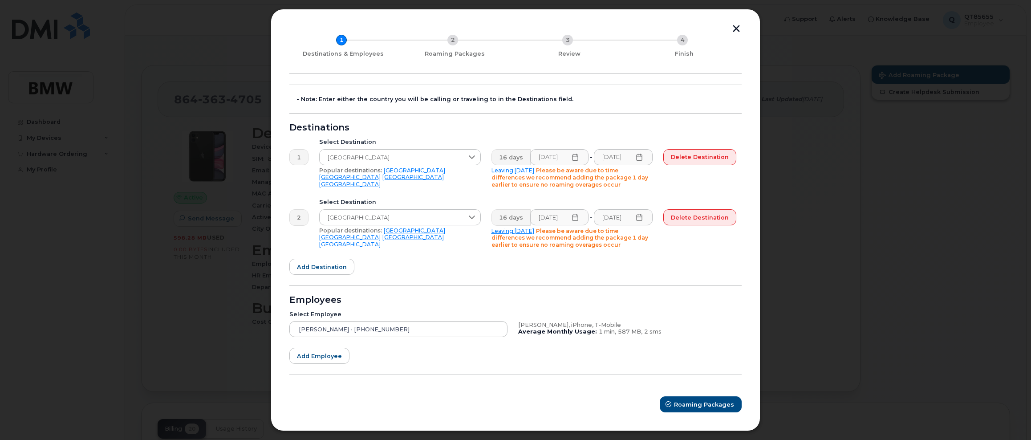
click at [575, 218] on icon at bounding box center [574, 217] width 7 height 7
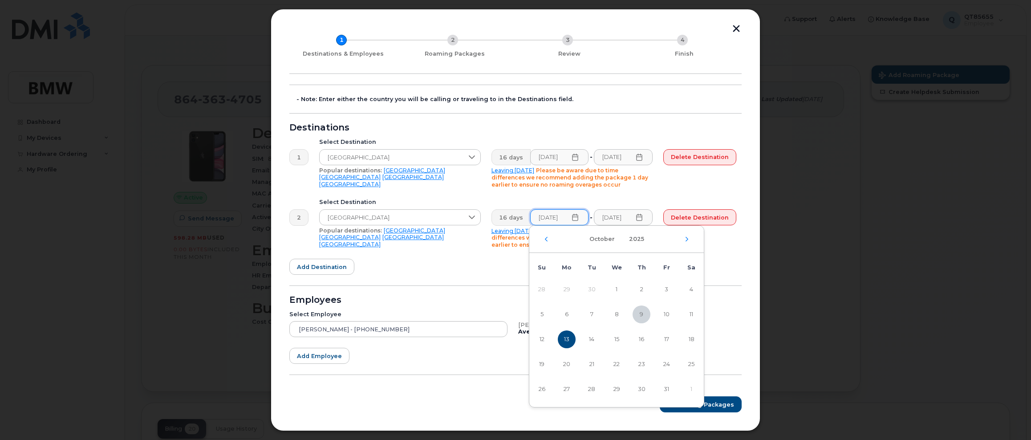
click at [639, 159] on icon at bounding box center [638, 157] width 7 height 7
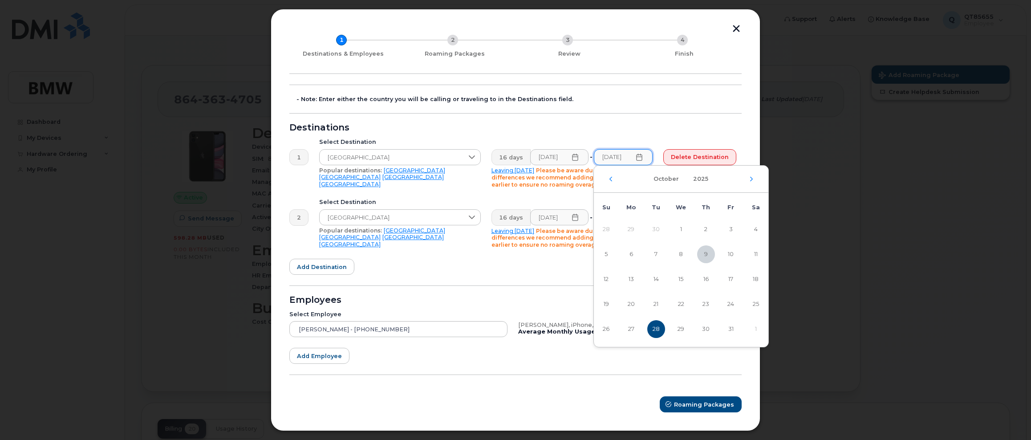
scroll to position [0, 0]
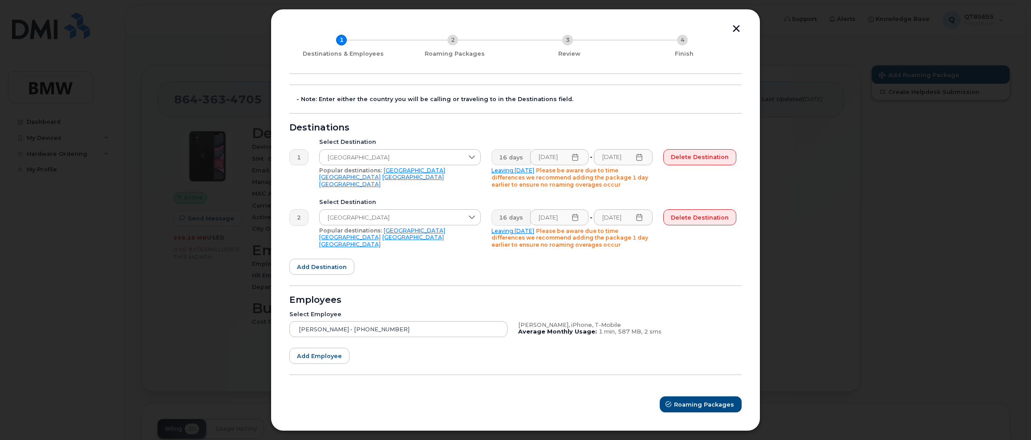
click at [549, 130] on div "Destinations" at bounding box center [515, 127] width 452 height 7
click at [637, 157] on icon at bounding box center [639, 157] width 6 height 7
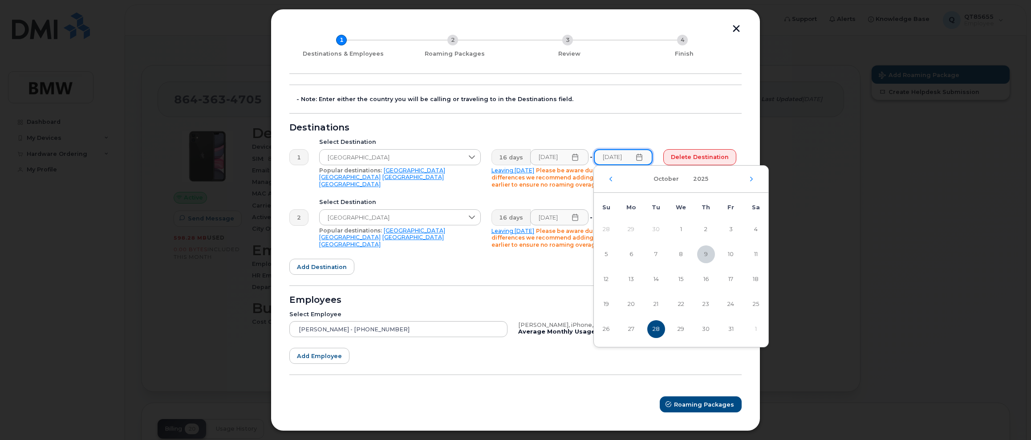
scroll to position [0, 4]
click at [610, 305] on span "19" at bounding box center [606, 304] width 18 height 18
type input "10/19/2025"
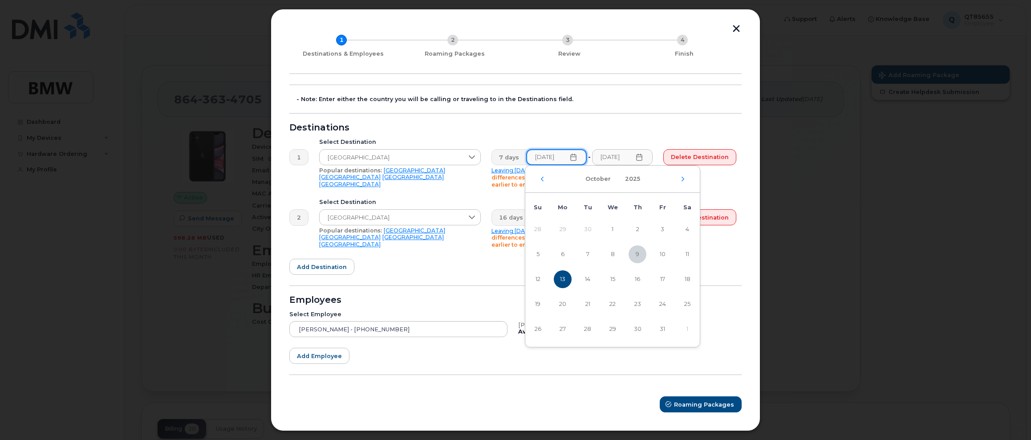
click at [549, 156] on input "10/13/2025" at bounding box center [556, 157] width 61 height 16
click at [574, 157] on icon at bounding box center [573, 157] width 7 height 7
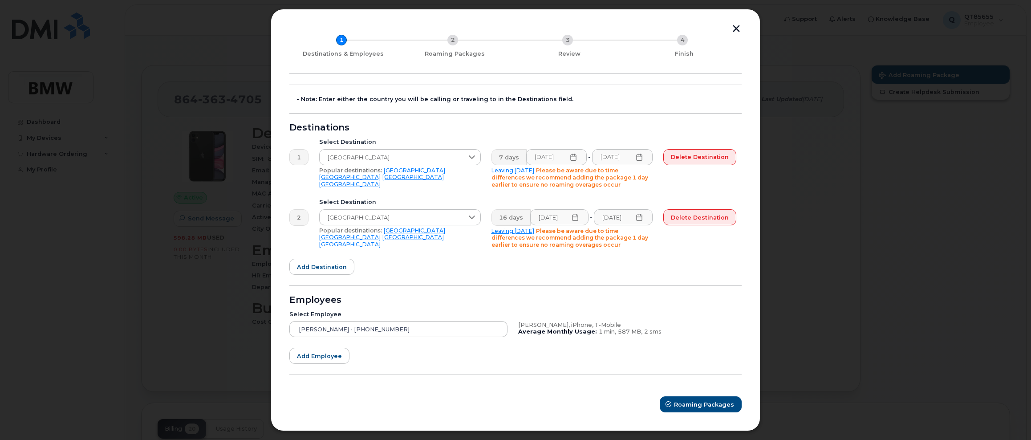
click at [574, 157] on icon at bounding box center [573, 157] width 7 height 7
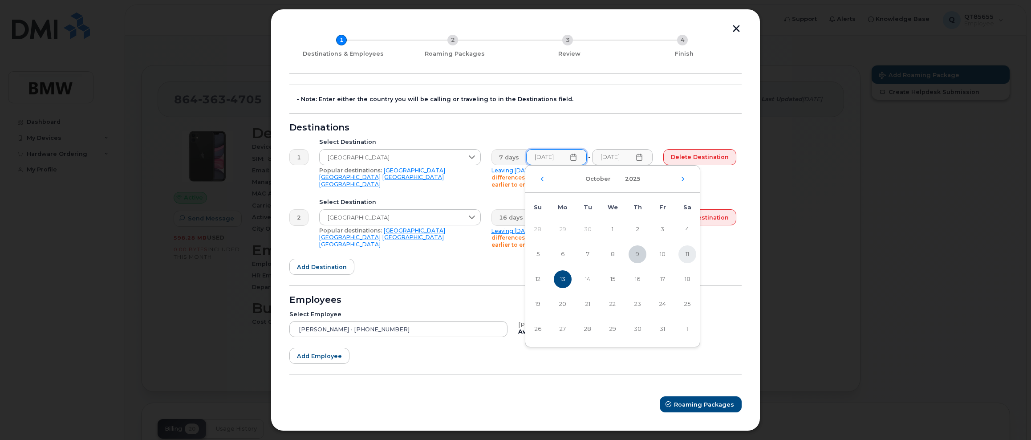
click at [689, 254] on span "11" at bounding box center [687, 254] width 18 height 18
type input "10/11/2025"
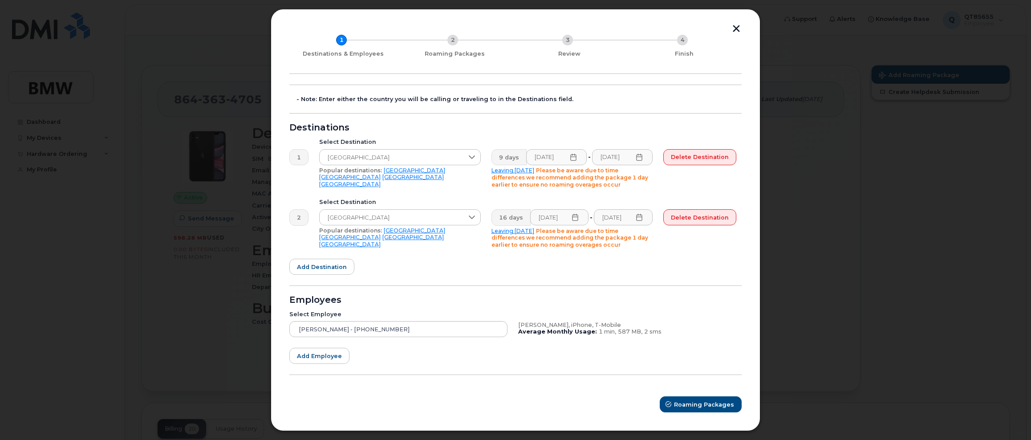
click at [640, 156] on icon at bounding box center [638, 157] width 7 height 7
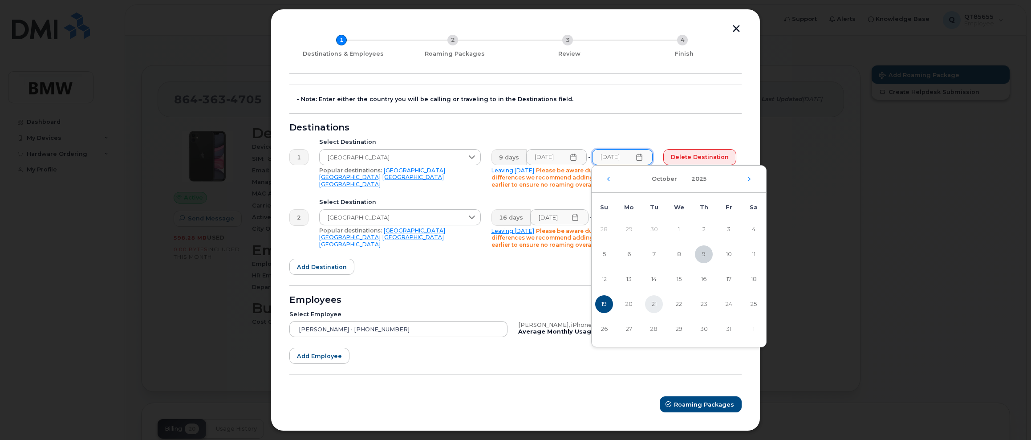
click at [656, 301] on span "21" at bounding box center [654, 304] width 18 height 18
type input "10/21/2025"
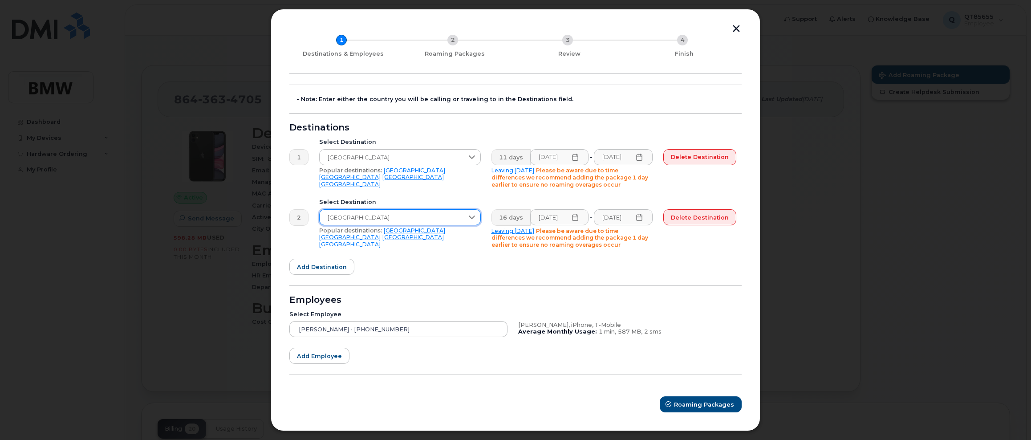
drag, startPoint x: 348, startPoint y: 216, endPoint x: 314, endPoint y: 219, distance: 33.5
click at [314, 219] on div "Select Destination Spain Popular destinations: USA Mexico United Kingdom Canada" at bounding box center [400, 223] width 172 height 60
click at [345, 220] on span "Spain" at bounding box center [391, 218] width 144 height 16
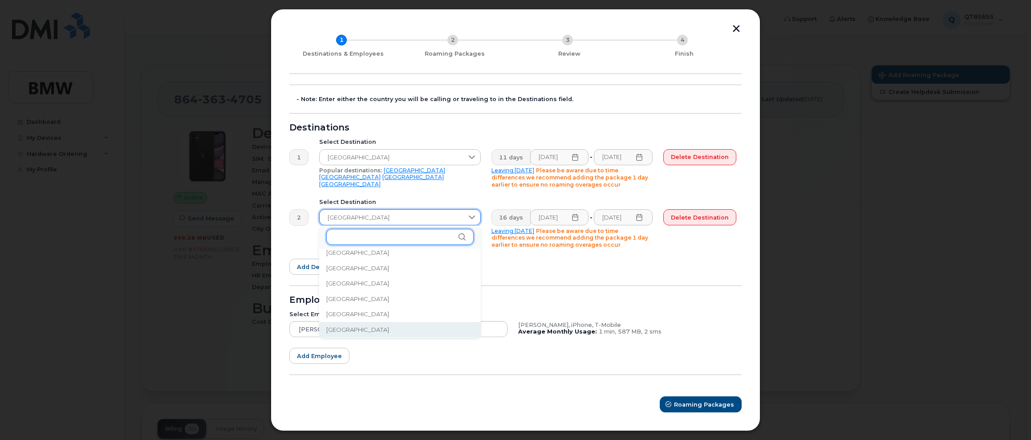
click at [348, 239] on input "text" at bounding box center [399, 237] width 147 height 16
type input "s"
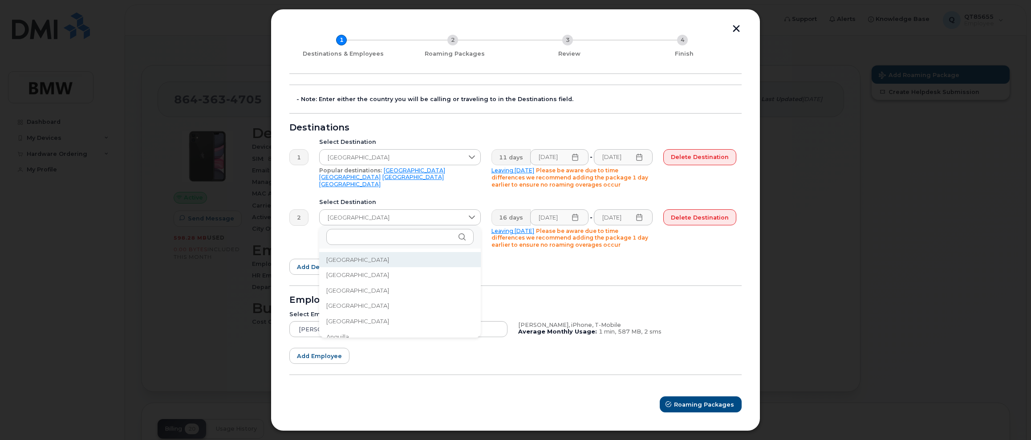
click at [638, 158] on icon at bounding box center [638, 157] width 7 height 7
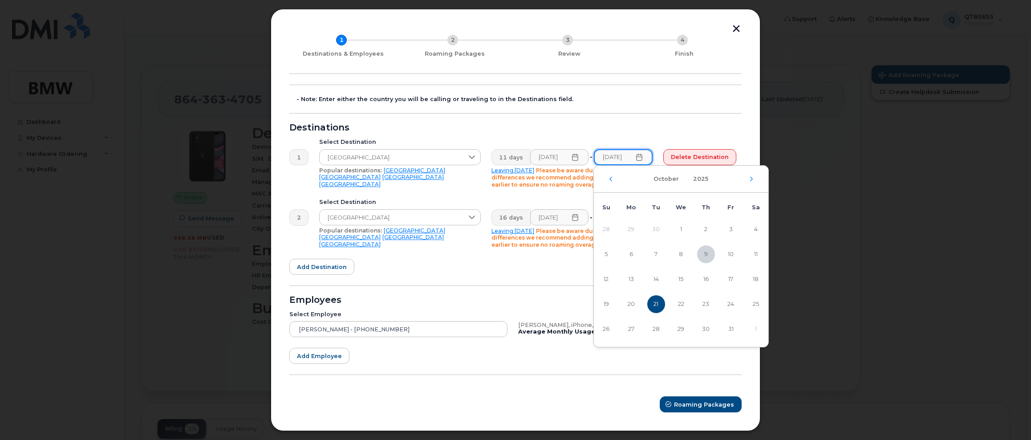
scroll to position [0, 2]
click at [678, 303] on span "22" at bounding box center [681, 304] width 18 height 18
type input "10/22/2025"
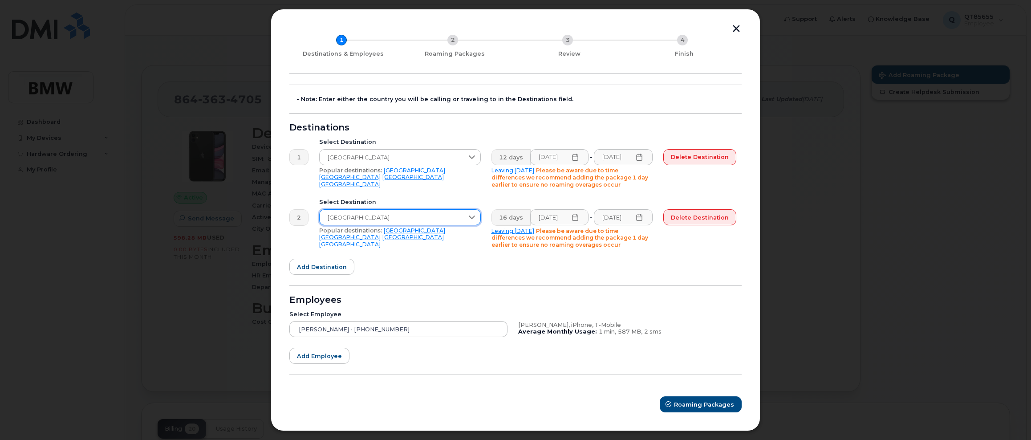
scroll to position [0, 0]
click at [372, 215] on span "Spain" at bounding box center [391, 218] width 144 height 16
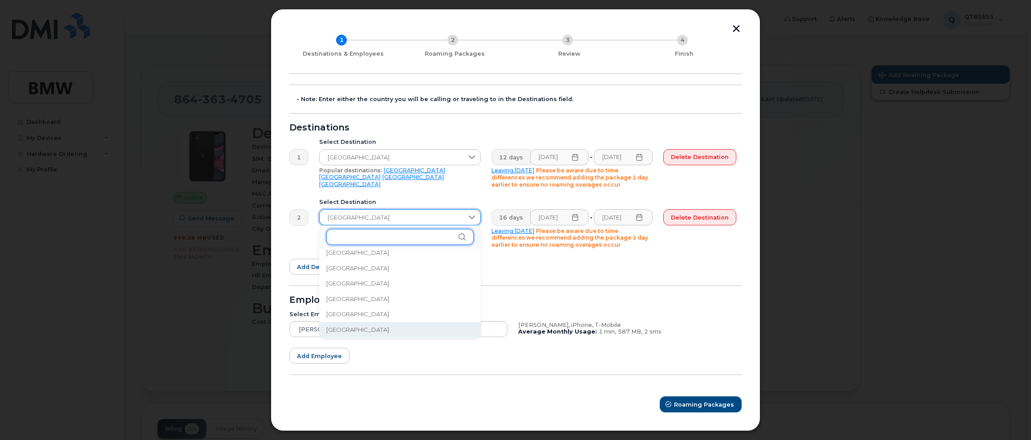
click at [371, 234] on input "text" at bounding box center [399, 237] width 147 height 16
type input "t"
drag, startPoint x: 366, startPoint y: 234, endPoint x: 346, endPoint y: 233, distance: 19.6
click at [346, 233] on input "francis" at bounding box center [399, 237] width 147 height 16
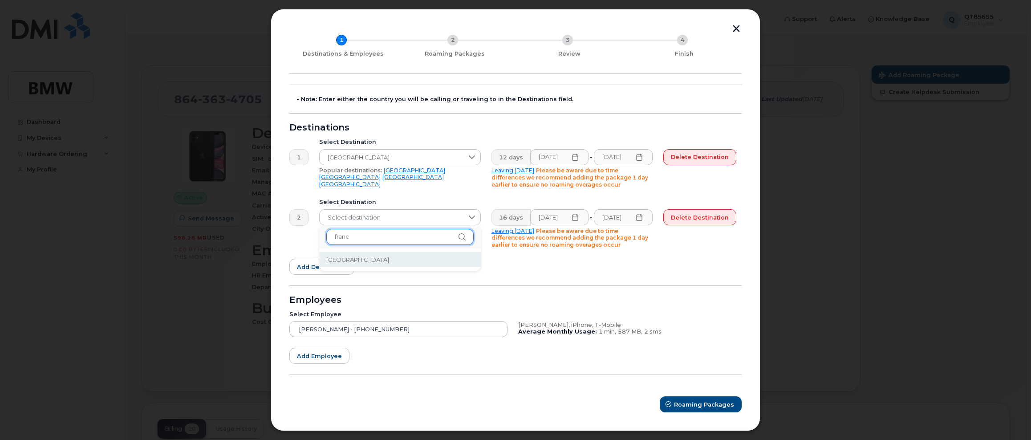
type input "franc"
click at [373, 252] on li "France" at bounding box center [400, 260] width 162 height 16
click at [640, 159] on icon at bounding box center [638, 157] width 7 height 7
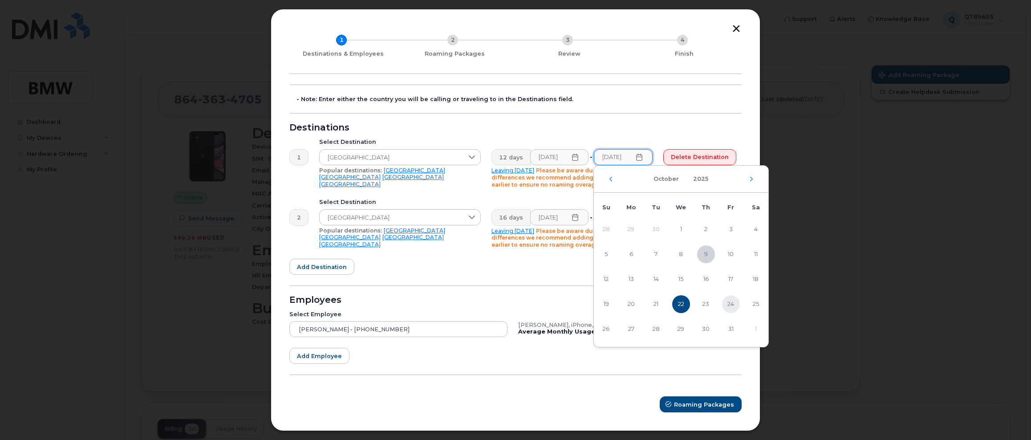
click at [734, 307] on span "24" at bounding box center [731, 304] width 18 height 18
type input "10/24/2025"
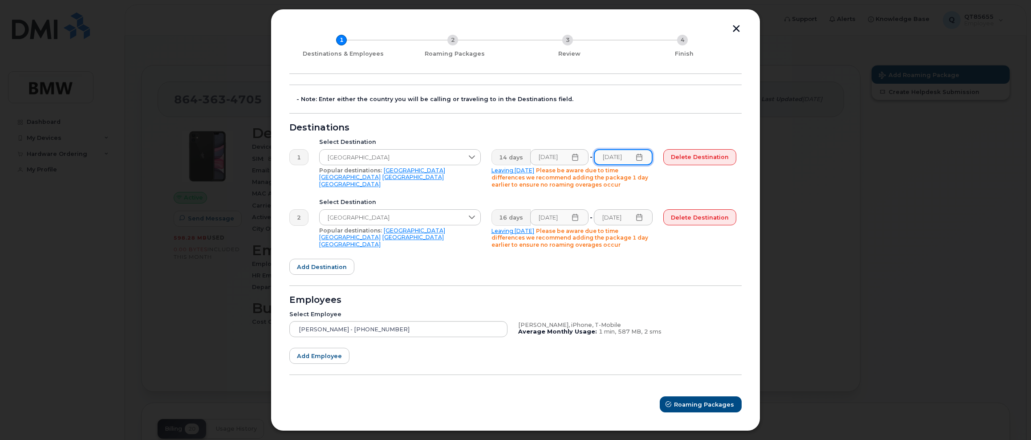
scroll to position [0, 4]
click at [578, 221] on input "10/13/2025" at bounding box center [559, 217] width 59 height 16
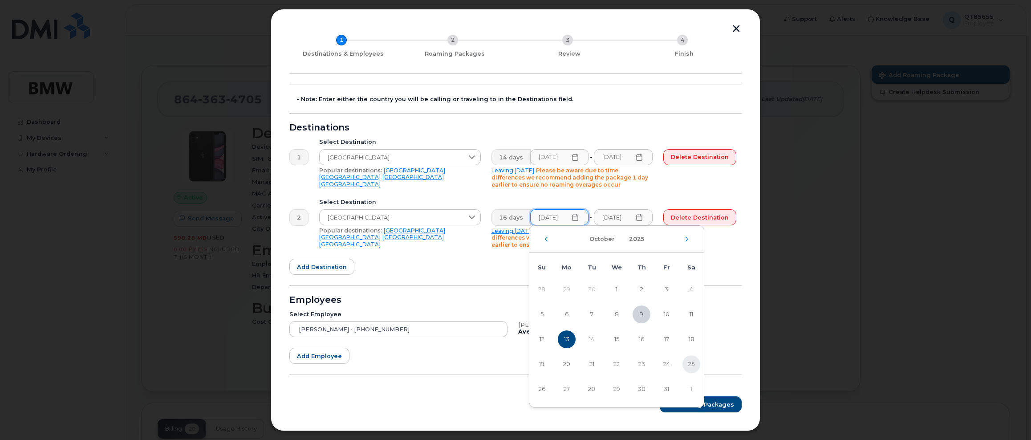
click at [691, 365] on span "25" at bounding box center [691, 364] width 18 height 18
type input "10/25/2025"
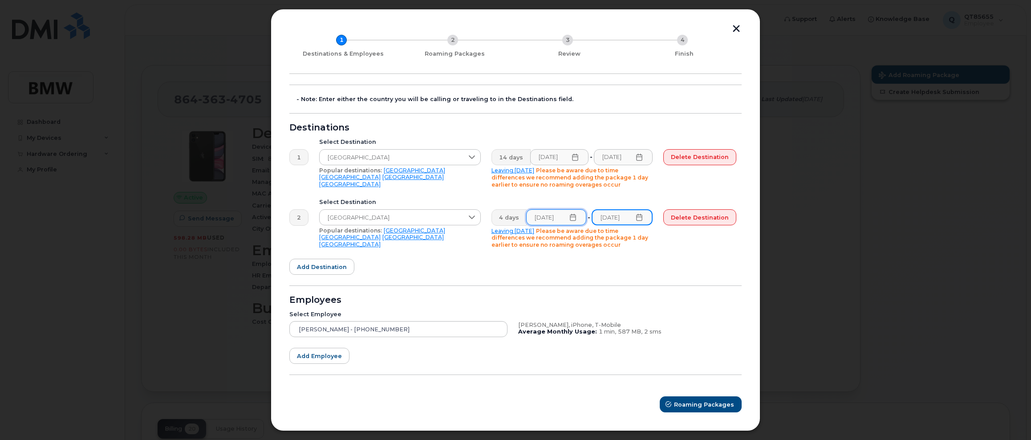
click at [629, 216] on input "10/28/2025" at bounding box center [621, 217] width 61 height 16
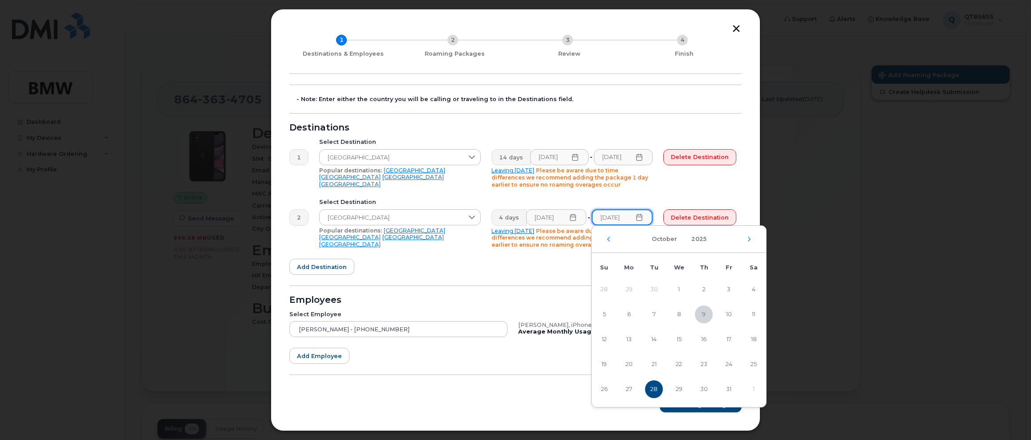
scroll to position [0, 0]
click at [605, 389] on span "26" at bounding box center [604, 389] width 18 height 18
type input "10/26/2025"
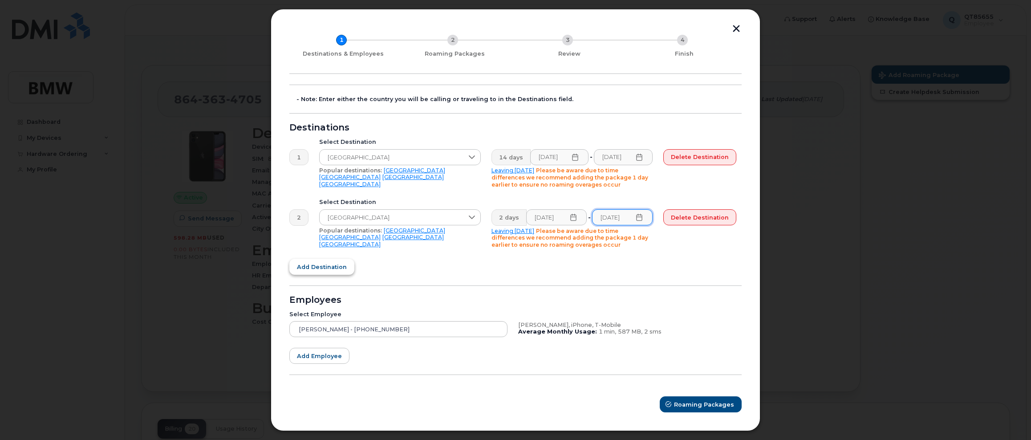
click at [329, 268] on span "Add destination" at bounding box center [322, 267] width 50 height 8
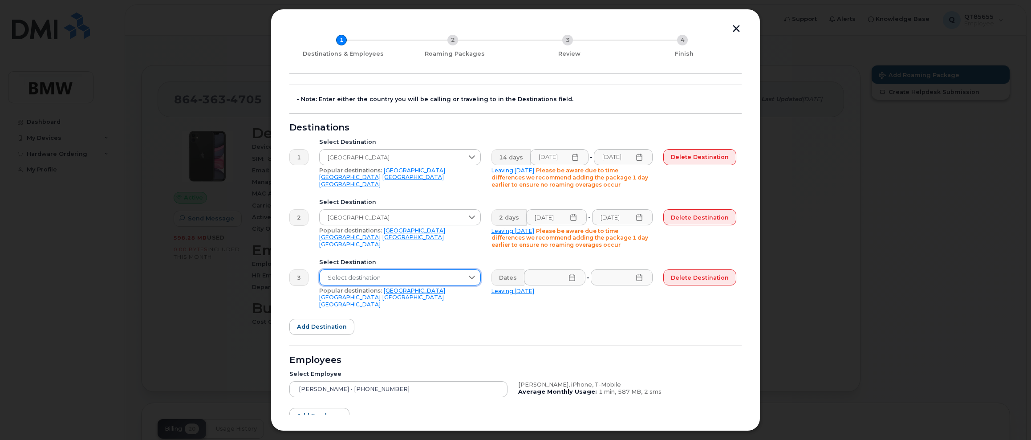
click at [343, 276] on span "Select destination" at bounding box center [391, 278] width 144 height 16
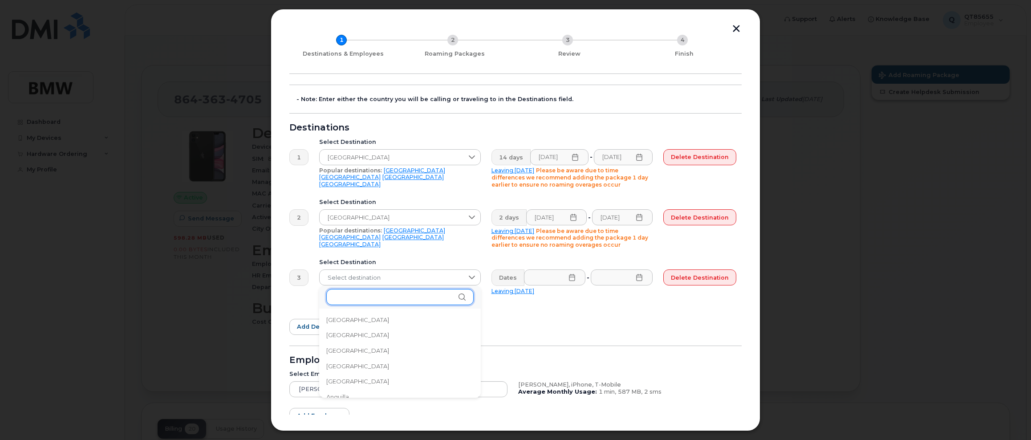
click at [352, 302] on input "text" at bounding box center [399, 297] width 147 height 16
type input "spain"
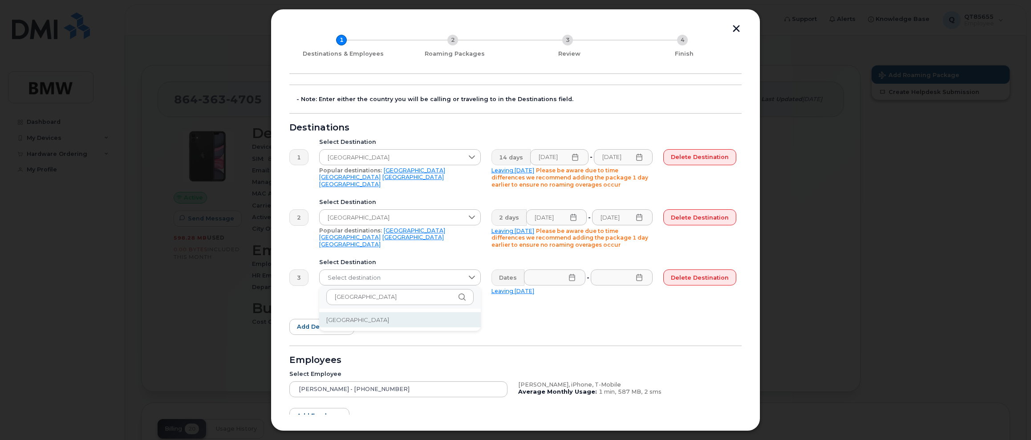
click at [335, 322] on span "Spain" at bounding box center [357, 319] width 63 height 8
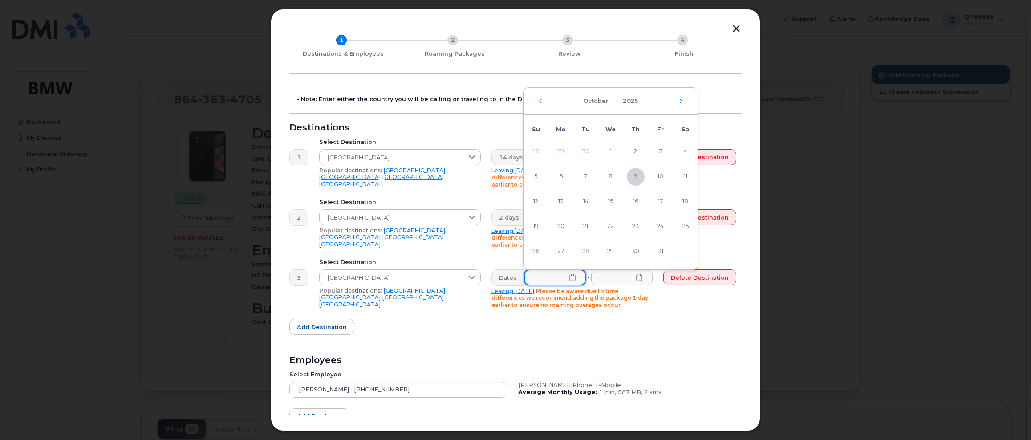
click at [572, 282] on input "text" at bounding box center [555, 277] width 62 height 16
click at [565, 251] on span "27" at bounding box center [561, 252] width 18 height 18
type input "10/27/2025"
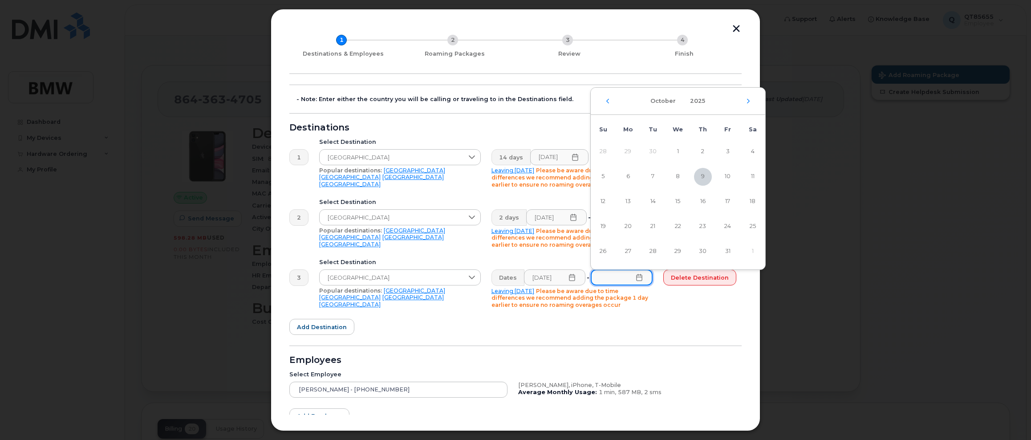
click at [611, 278] on input "text" at bounding box center [621, 277] width 62 height 16
click at [656, 252] on span "28" at bounding box center [653, 252] width 18 height 18
type input "10/28/2025"
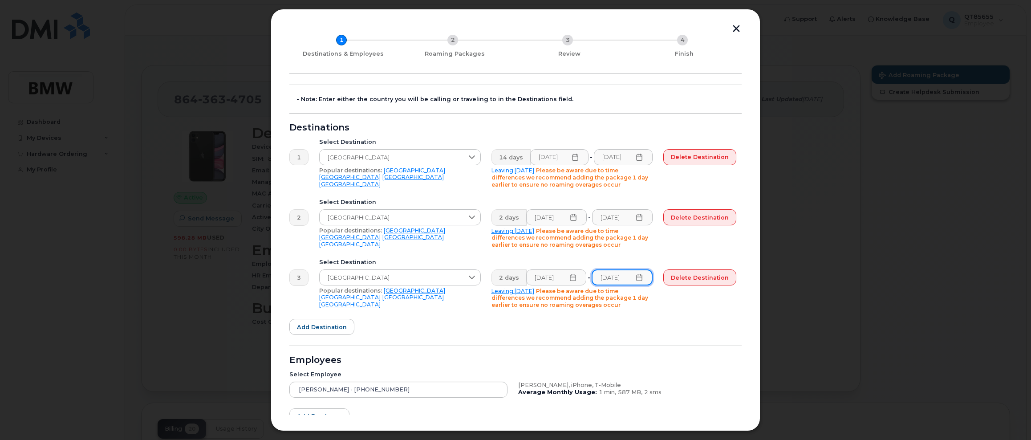
scroll to position [99, 0]
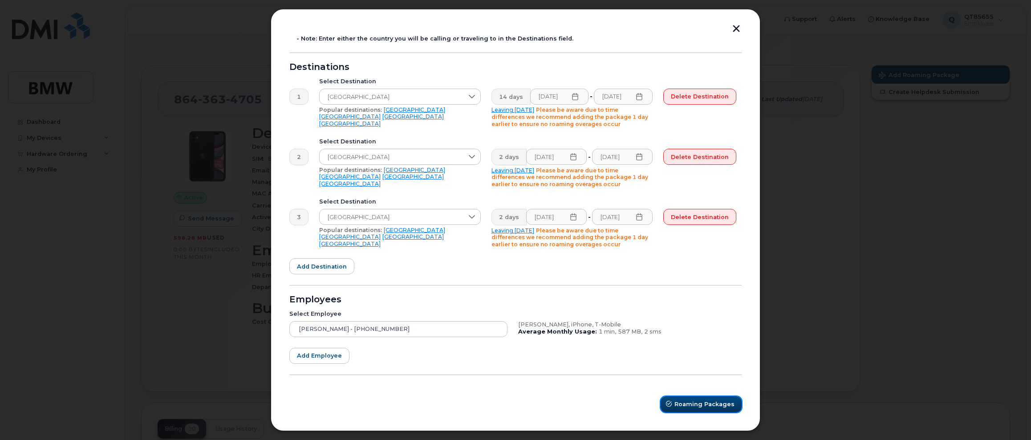
click at [680, 404] on span "Roaming Packages" at bounding box center [704, 404] width 60 height 8
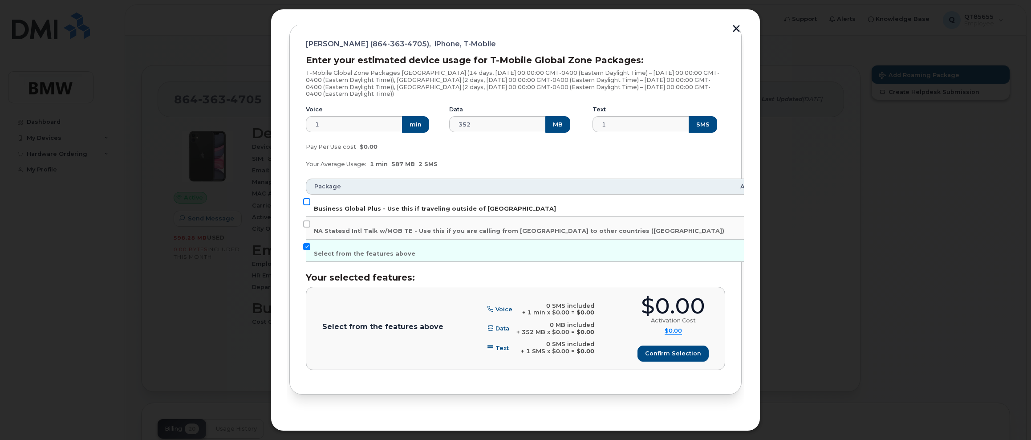
click at [306, 201] on input "Business Global Plus - Use this if traveling outside of North America" at bounding box center [306, 201] width 7 height 7
checkbox input "true"
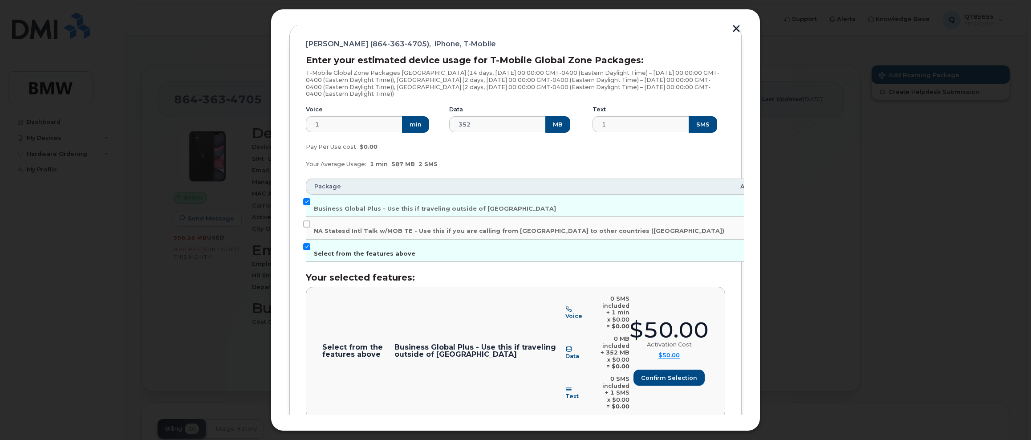
click at [308, 247] on input "Select from the features above" at bounding box center [306, 246] width 7 height 7
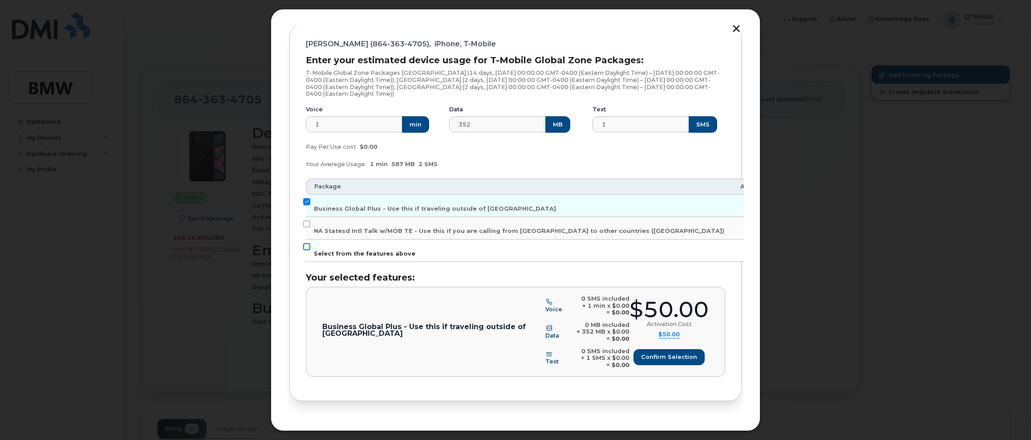
click at [307, 247] on input "Select from the features above" at bounding box center [306, 246] width 7 height 7
checkbox input "true"
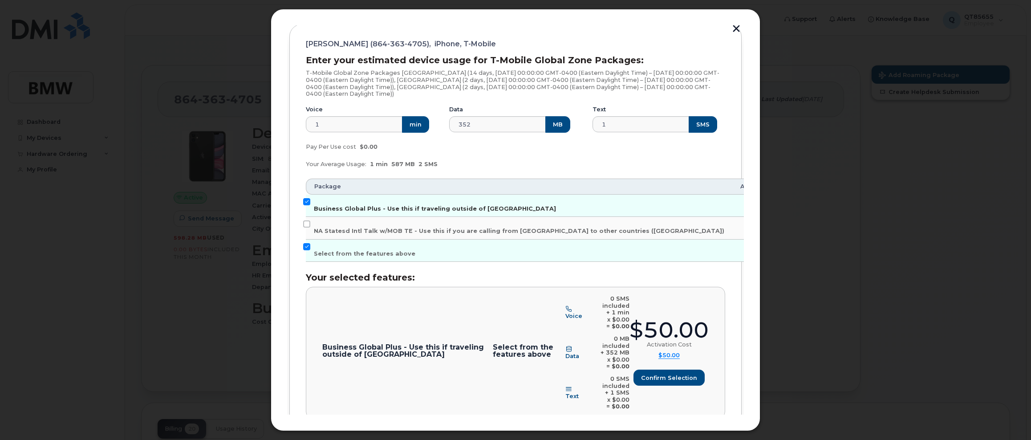
click at [304, 201] on input "Business Global Plus - Use this if traveling outside of North America" at bounding box center [306, 201] width 7 height 7
checkbox input "false"
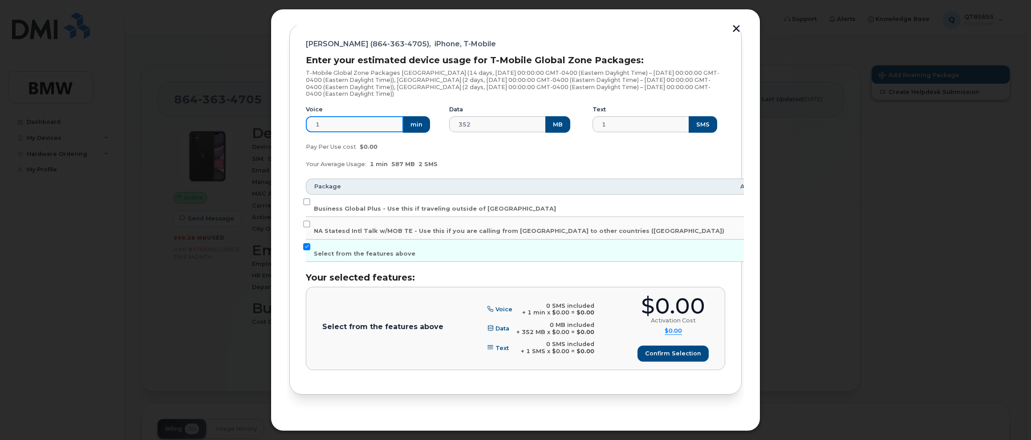
click at [331, 126] on input "1" at bounding box center [354, 124] width 97 height 16
drag, startPoint x: 328, startPoint y: 122, endPoint x: 294, endPoint y: 122, distance: 34.7
click at [294, 122] on div "Milaflor Villanueva (864-363-4705), iPhone, T-Mobile Enter your estimated devic…" at bounding box center [515, 209] width 452 height 370
drag, startPoint x: 478, startPoint y: 124, endPoint x: 433, endPoint y: 124, distance: 45.4
click at [433, 124] on div "Voice 1 min Data 352 MB Text 1 SMS" at bounding box center [515, 119] width 430 height 38
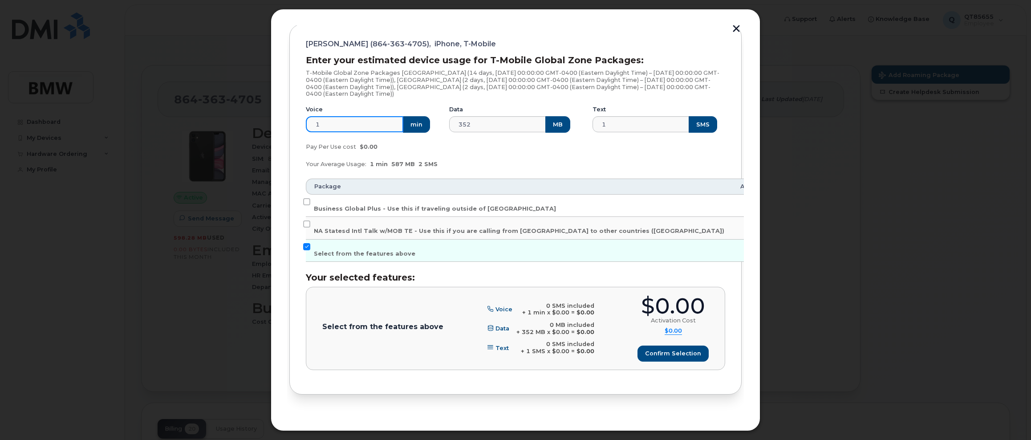
drag, startPoint x: 334, startPoint y: 122, endPoint x: 283, endPoint y: 127, distance: 51.0
click at [283, 127] on div "Add Roaming Package 1 Destinations & Employees 2 Roaming Packages 3 Review 4 Fi…" at bounding box center [515, 220] width 489 height 422
type input "30"
drag, startPoint x: 481, startPoint y: 123, endPoint x: 429, endPoint y: 125, distance: 52.5
click at [429, 125] on div "Voice 30 min Data 352 MB Text 1 SMS" at bounding box center [515, 119] width 430 height 38
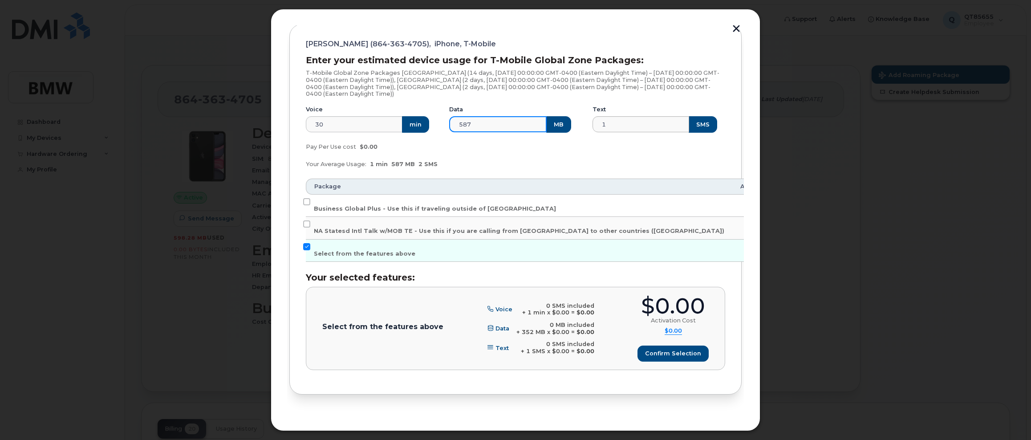
type input "587"
drag, startPoint x: 617, startPoint y: 124, endPoint x: 584, endPoint y: 127, distance: 33.0
click at [584, 127] on div "Voice 30 min Data 587 MB Text 1 SMS" at bounding box center [515, 119] width 430 height 38
type input "5"
click at [591, 147] on div "Pay Per Use cost $0.00" at bounding box center [515, 147] width 430 height 18
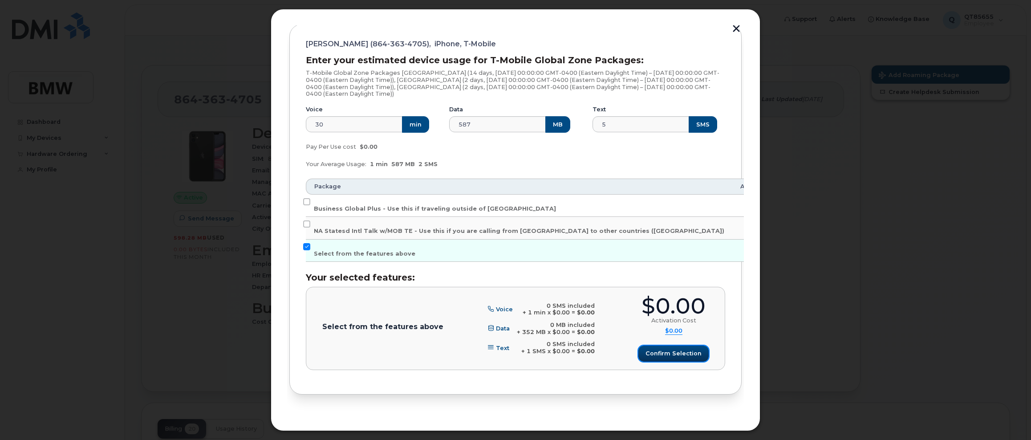
click at [661, 356] on span "Confirm selection" at bounding box center [673, 353] width 56 height 8
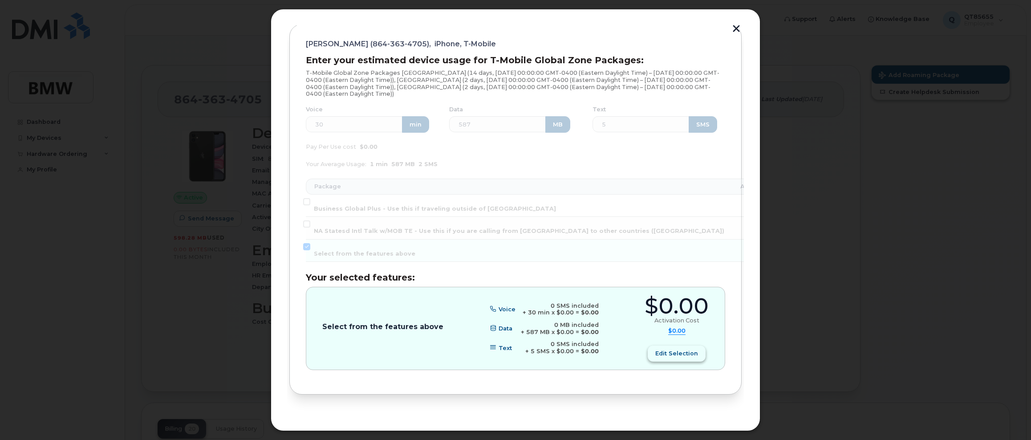
click at [675, 356] on span "Edit selection" at bounding box center [676, 353] width 43 height 8
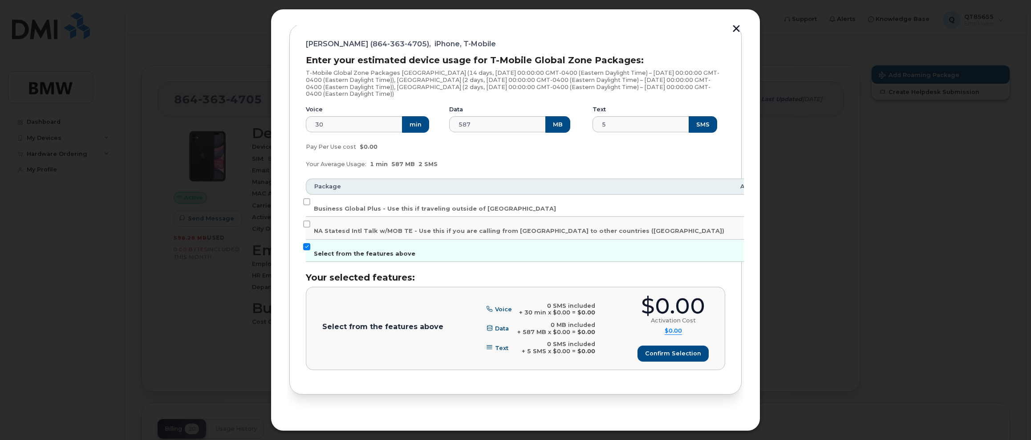
click at [308, 245] on input "Select from the features above" at bounding box center [306, 246] width 7 height 7
checkbox input "false"
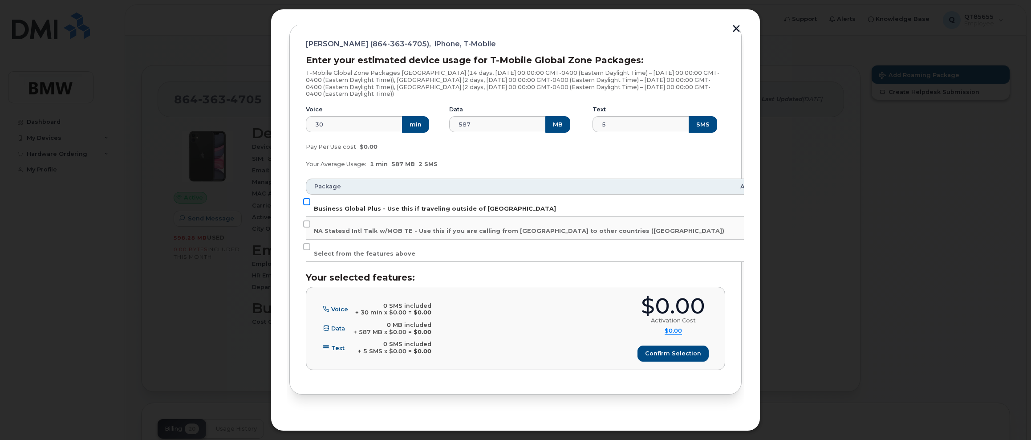
click at [306, 200] on input "Business Global Plus - Use this if traveling outside of North America" at bounding box center [306, 201] width 7 height 7
checkbox input "true"
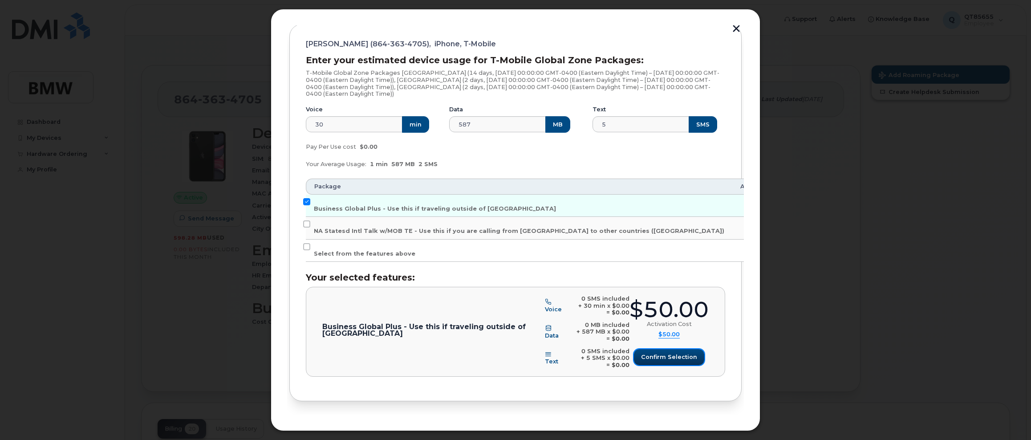
click at [679, 353] on span "Confirm selection" at bounding box center [669, 356] width 56 height 8
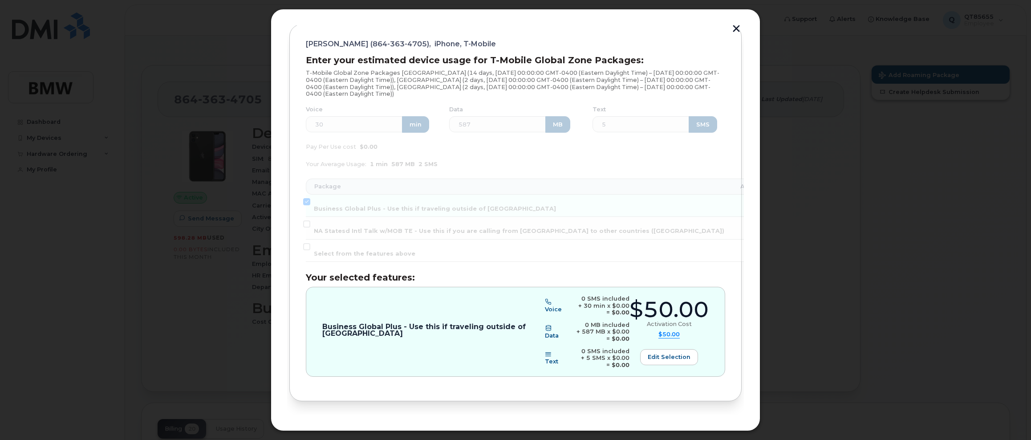
scroll to position [136, 0]
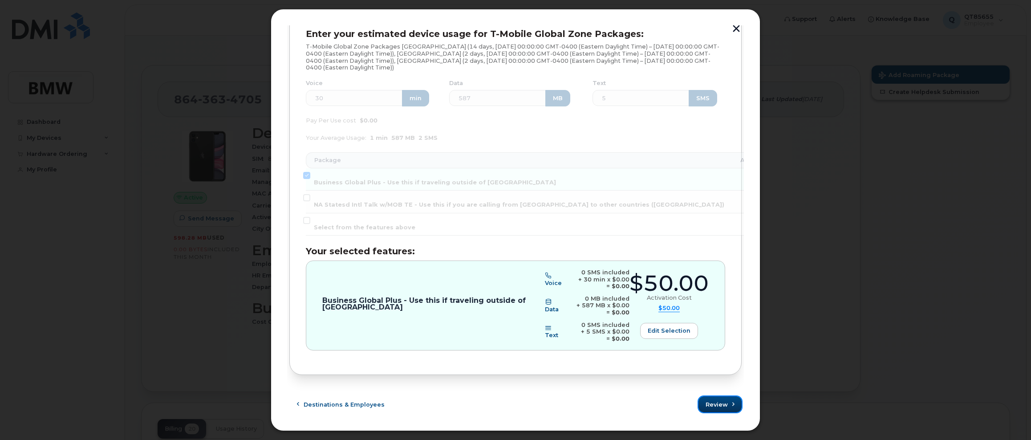
click at [717, 405] on span "Review" at bounding box center [716, 404] width 22 height 8
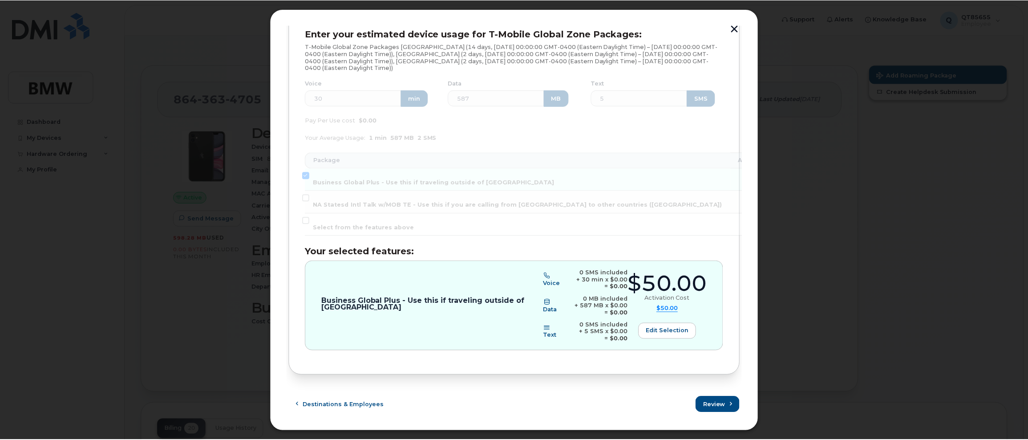
scroll to position [0, 0]
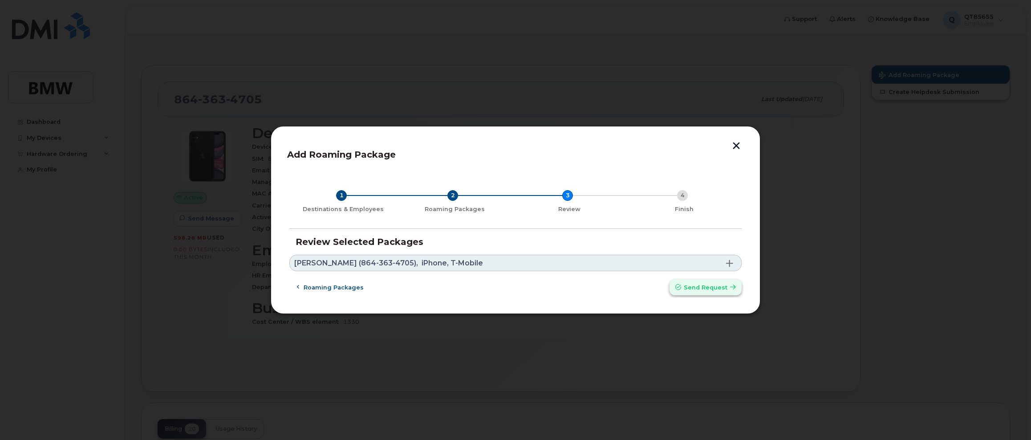
click at [707, 290] on span "Send request" at bounding box center [705, 287] width 44 height 8
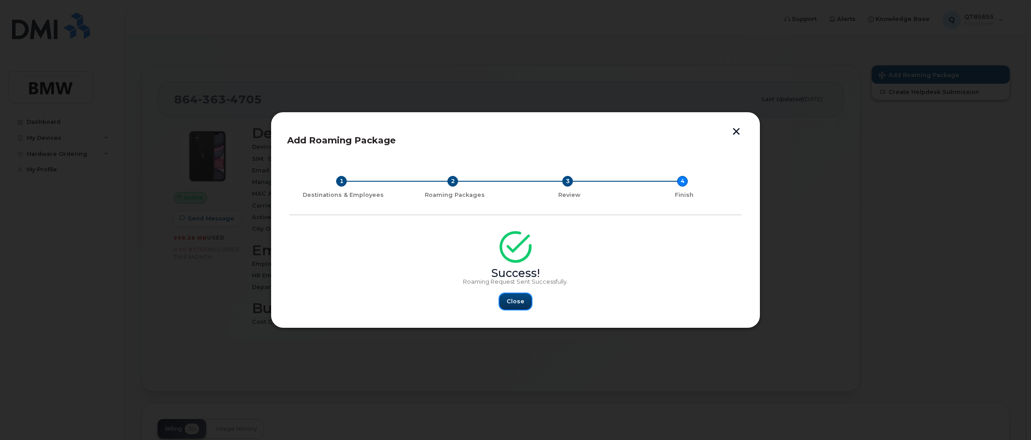
click at [521, 301] on span "Close" at bounding box center [515, 301] width 18 height 8
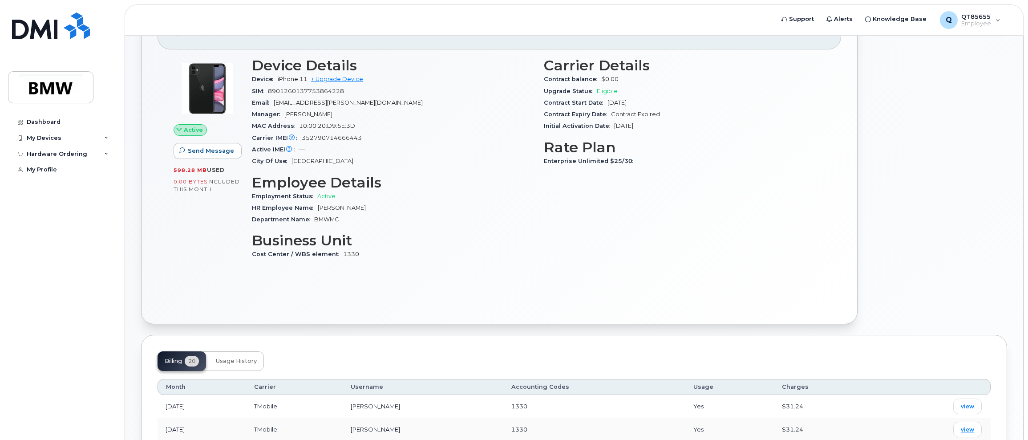
scroll to position [66, 0]
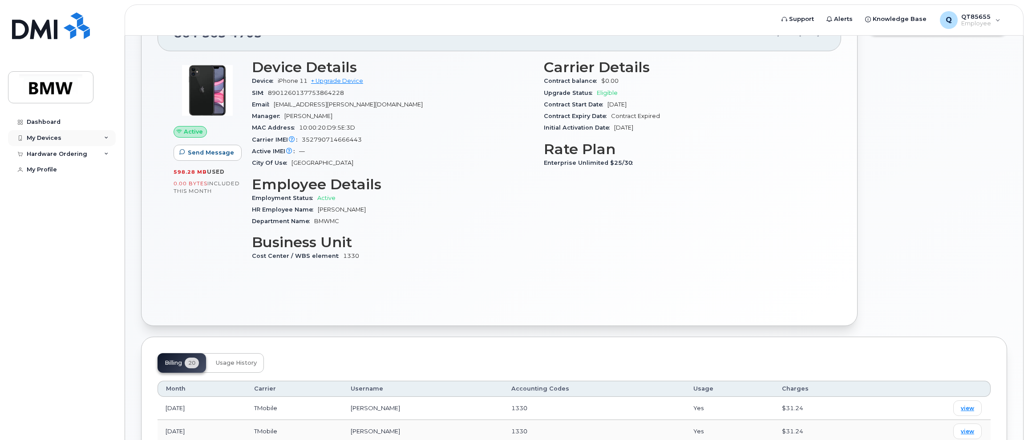
click at [61, 140] on div "My Devices" at bounding box center [62, 138] width 108 height 16
click at [64, 181] on div "([PERSON_NAME])" at bounding box center [81, 179] width 54 height 8
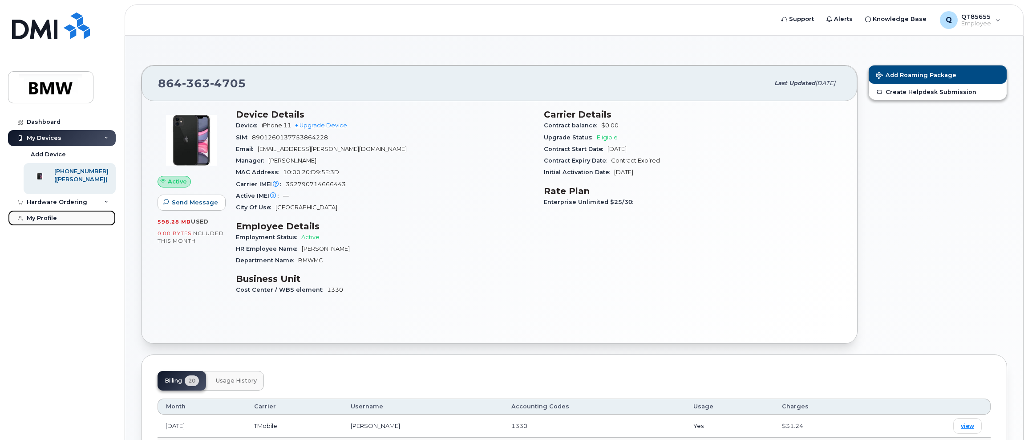
click at [43, 222] on div "My Profile" at bounding box center [42, 217] width 30 height 7
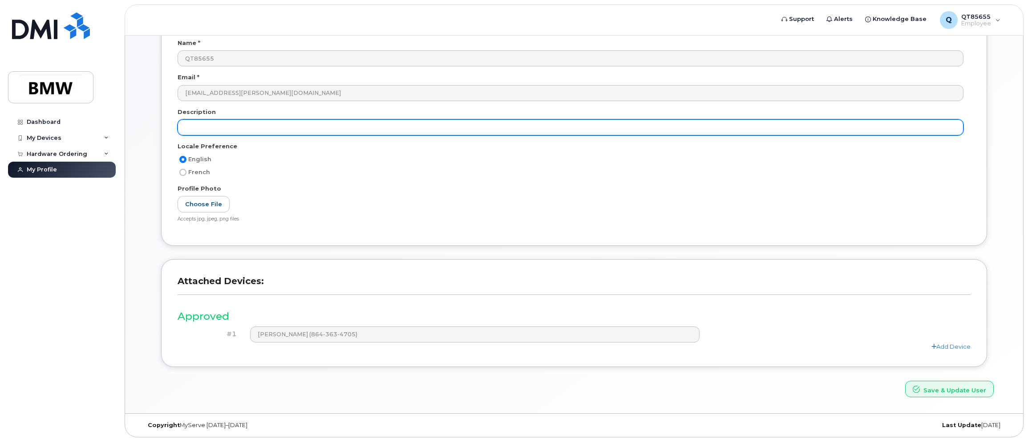
scroll to position [89, 0]
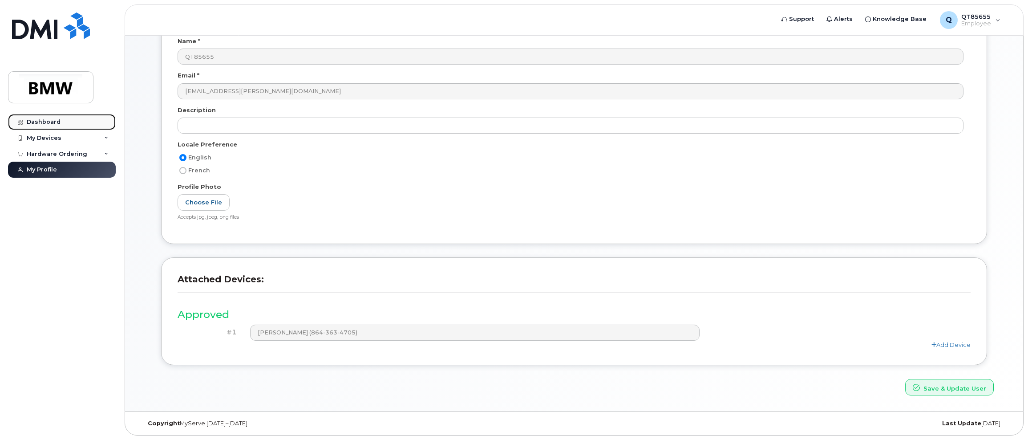
click at [36, 120] on div "Dashboard" at bounding box center [44, 121] width 34 height 7
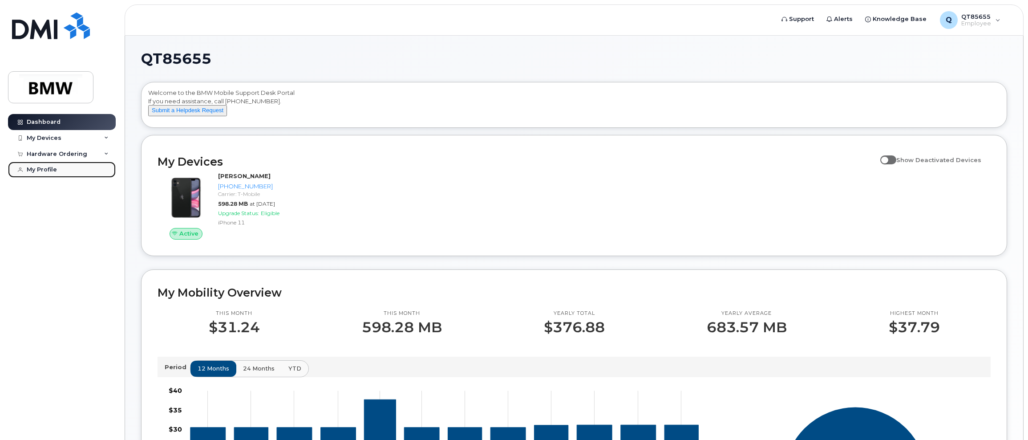
click at [40, 168] on div "My Profile" at bounding box center [42, 169] width 30 height 7
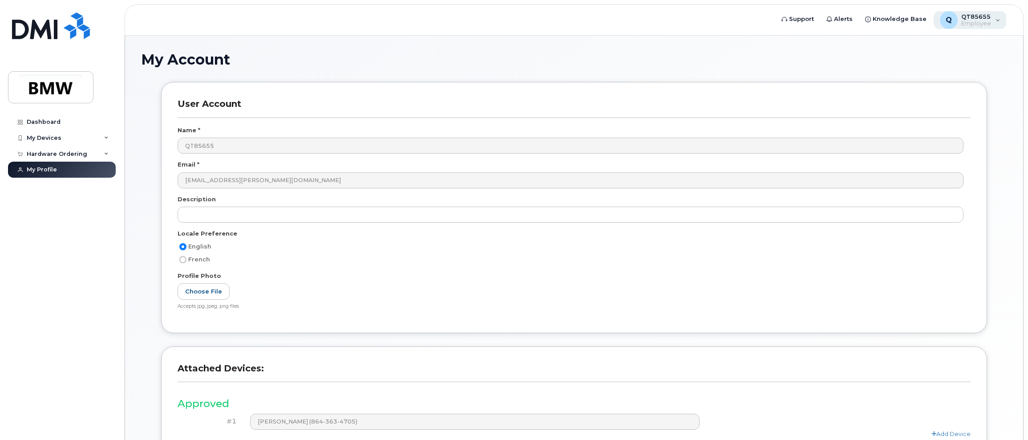
click at [980, 19] on span "QT85655" at bounding box center [976, 16] width 30 height 7
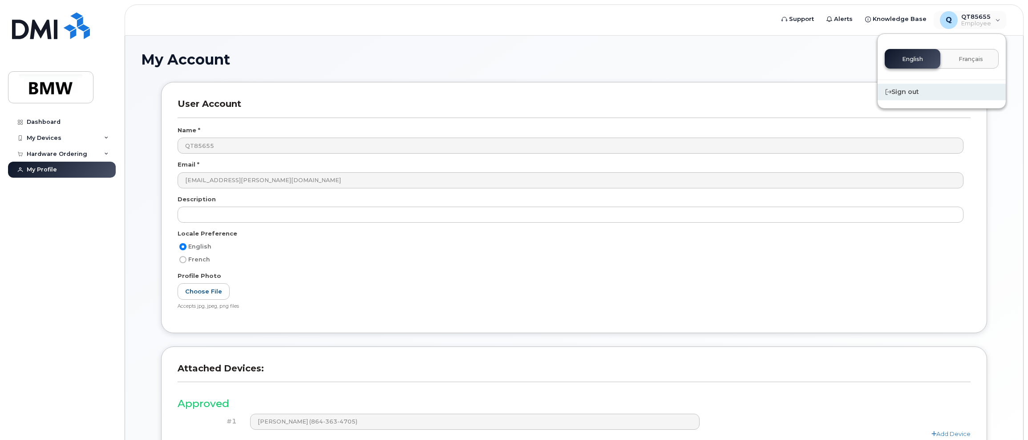
click at [921, 97] on div "Sign out" at bounding box center [941, 92] width 128 height 16
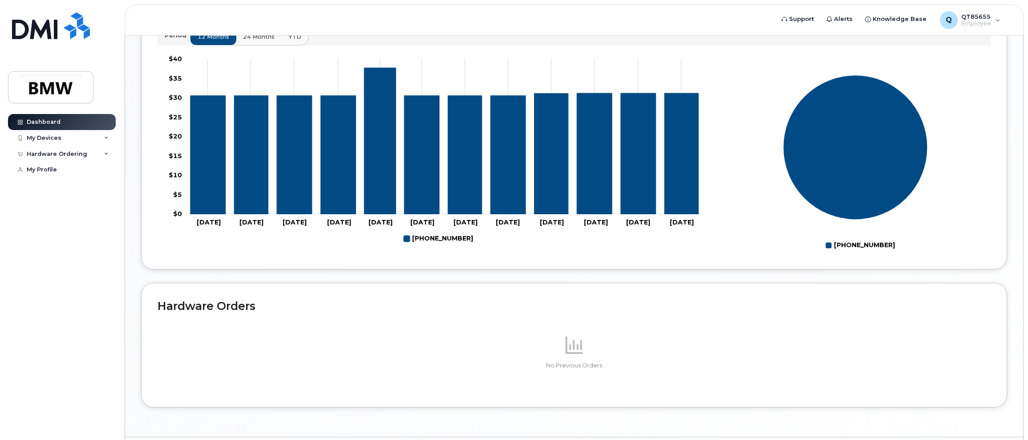
scroll to position [365, 0]
